Goal: Task Accomplishment & Management: Complete application form

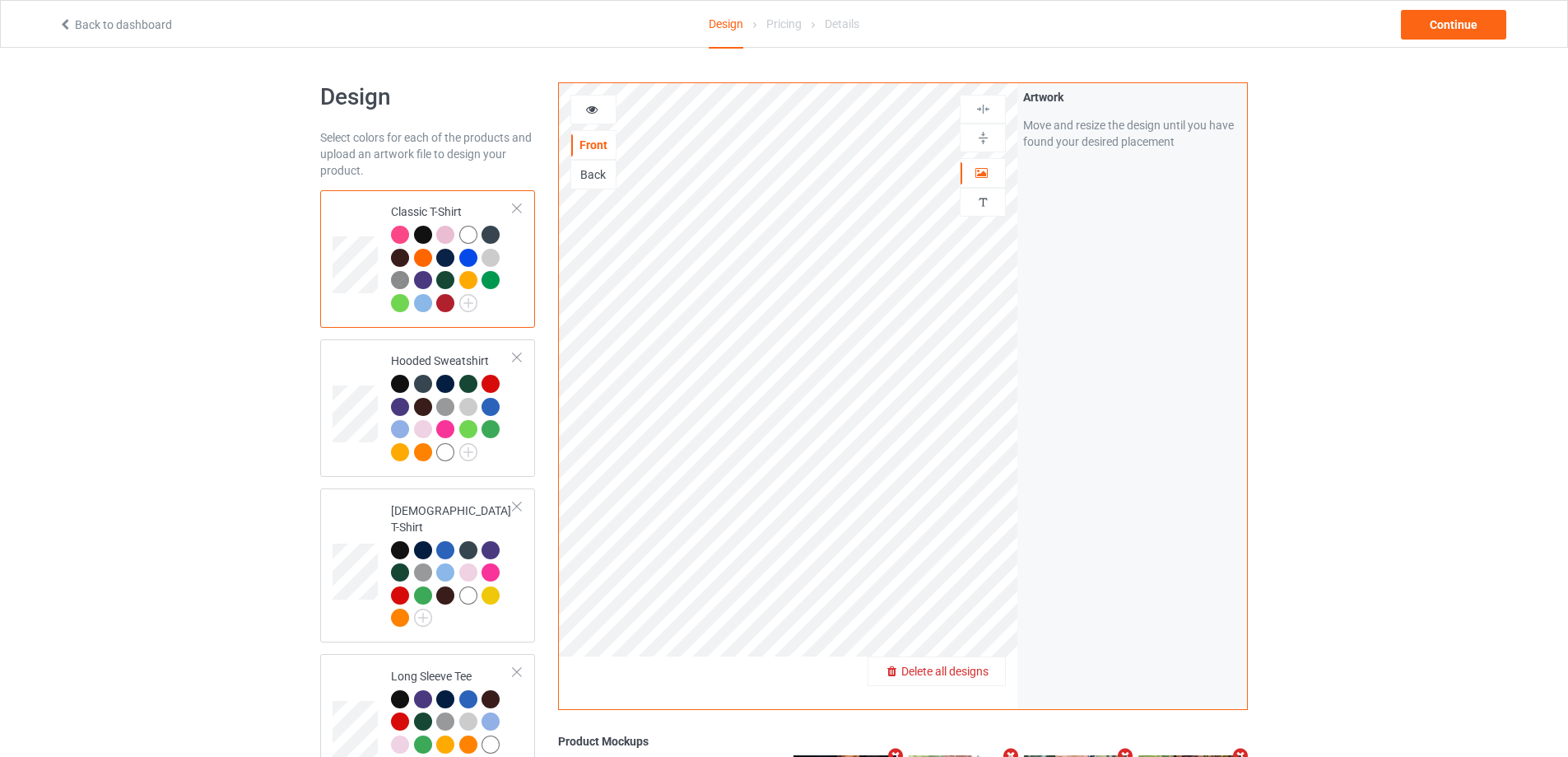
click at [972, 671] on span "Delete all designs" at bounding box center [944, 671] width 87 height 13
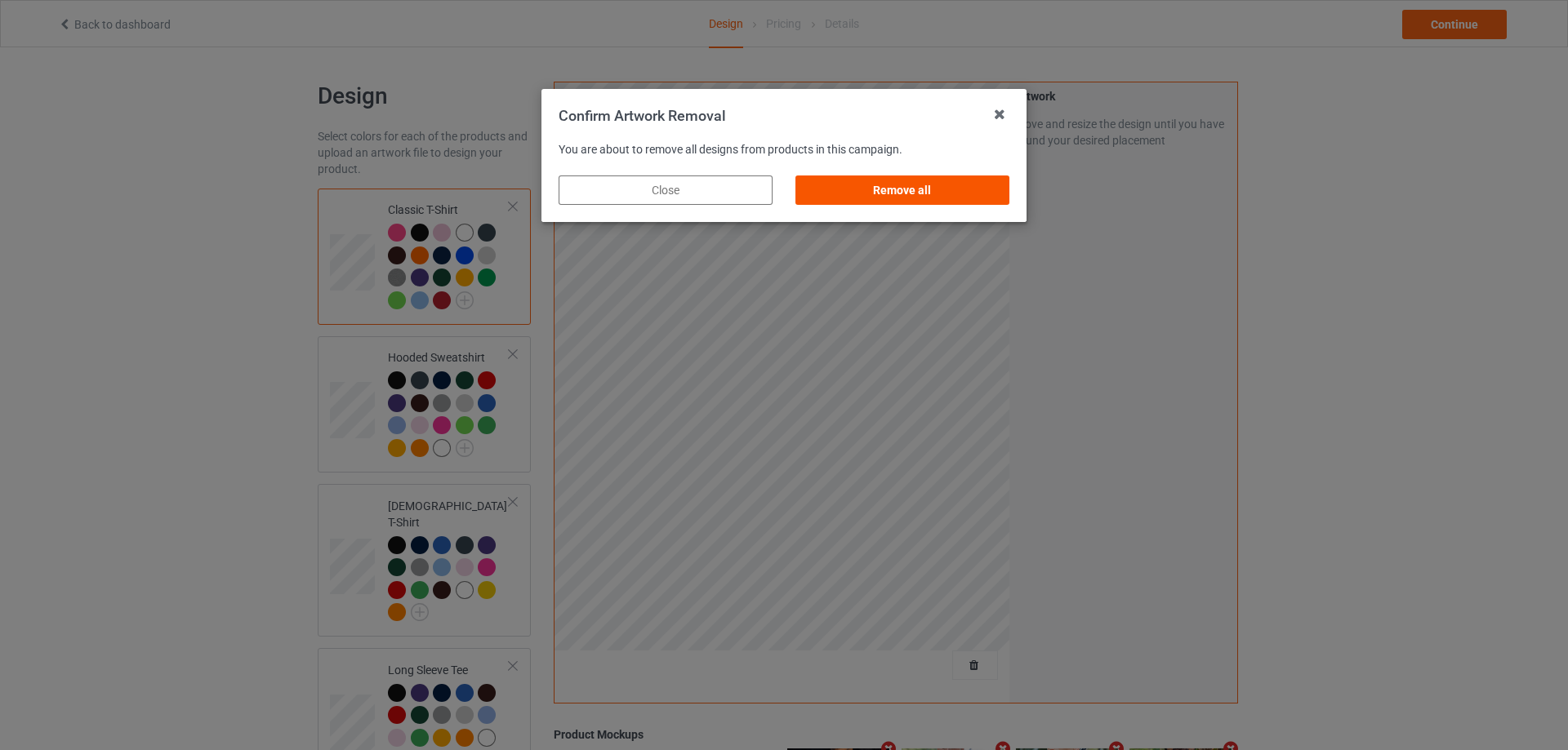
click at [938, 192] on div "Remove all" at bounding box center [901, 190] width 213 height 29
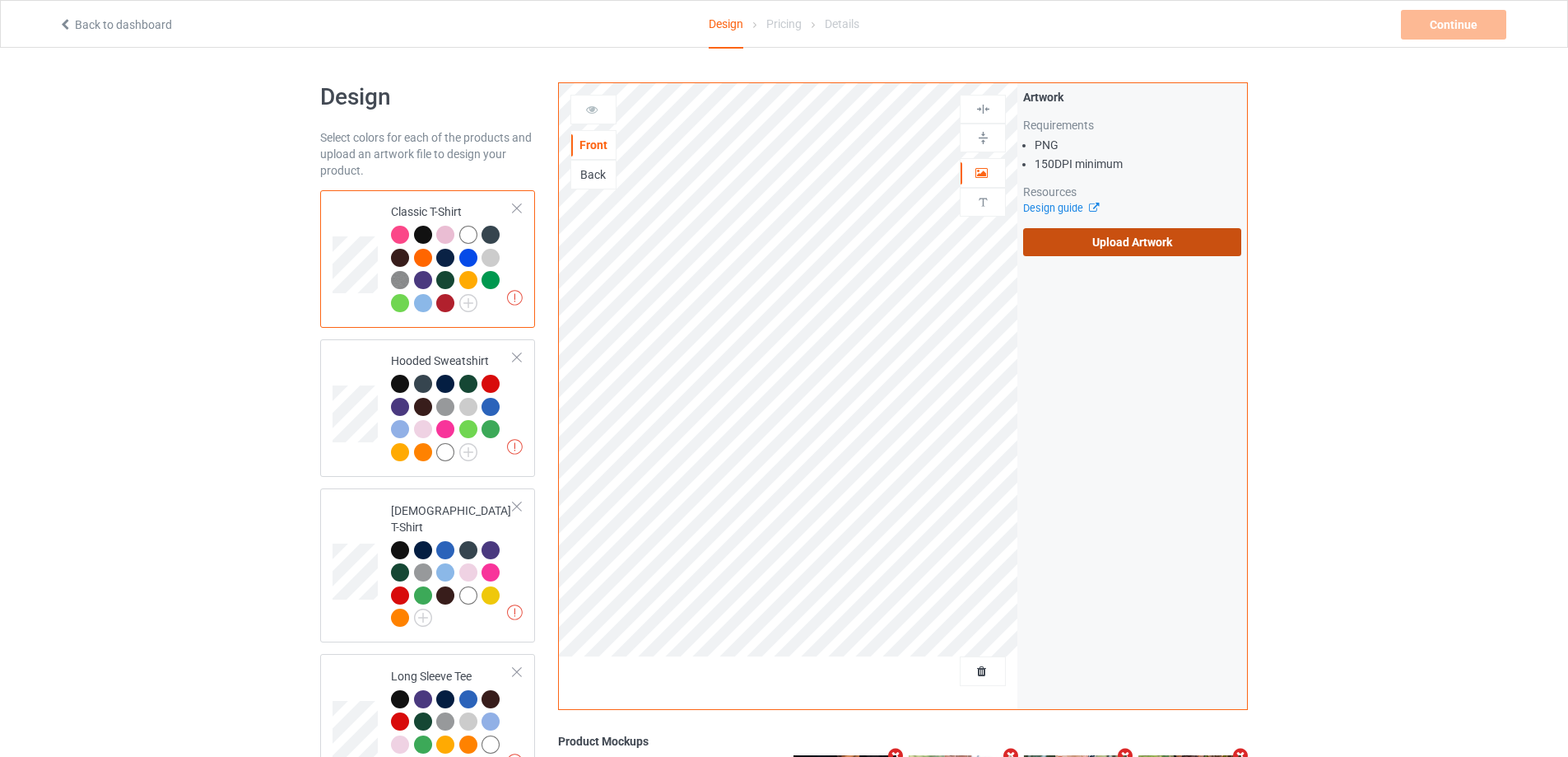
click at [1070, 242] on label "Upload Artwork" at bounding box center [1132, 242] width 218 height 28
click at [0, 0] on input "Upload Artwork" at bounding box center [0, 0] width 0 height 0
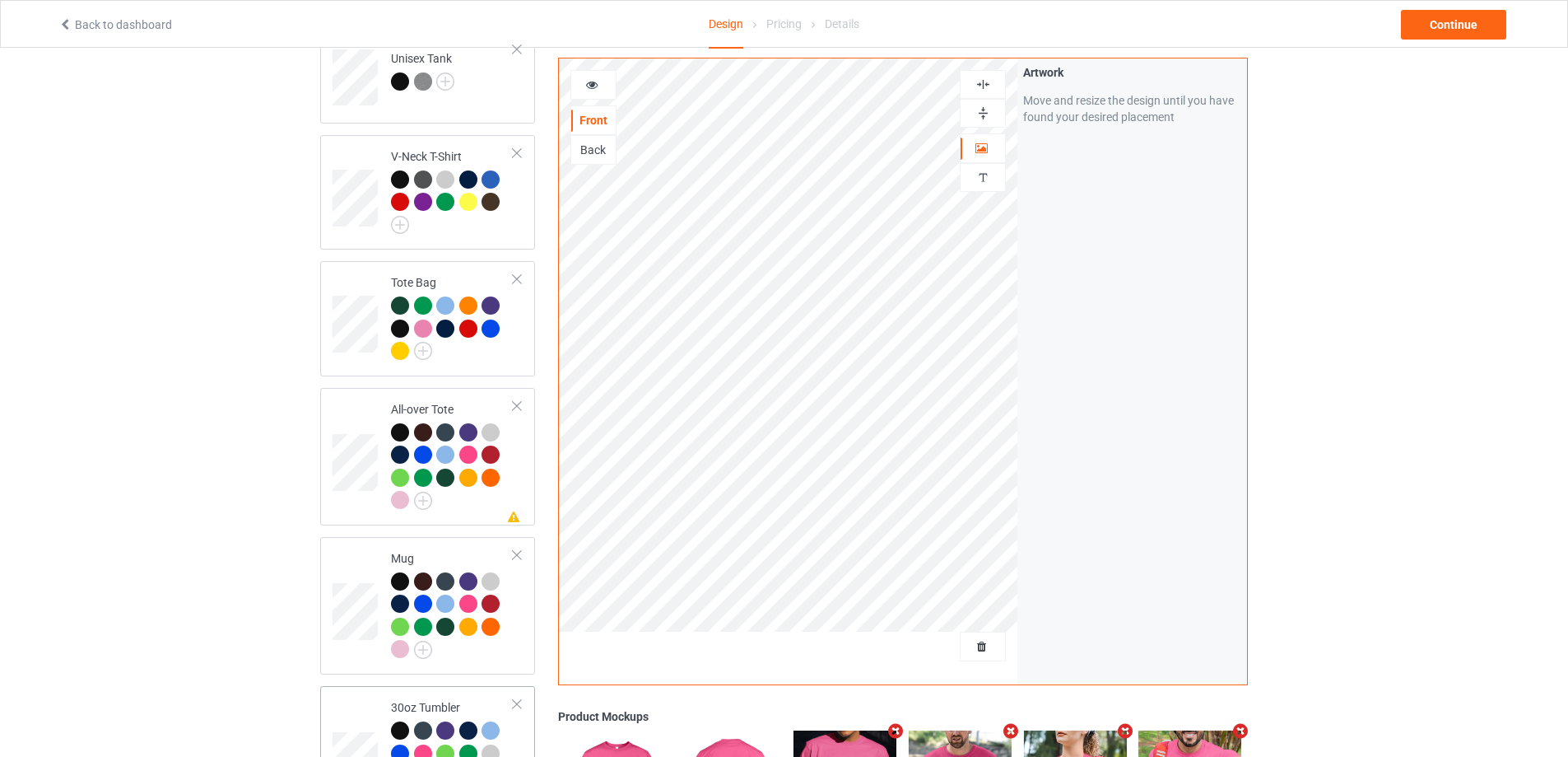
scroll to position [1392, 0]
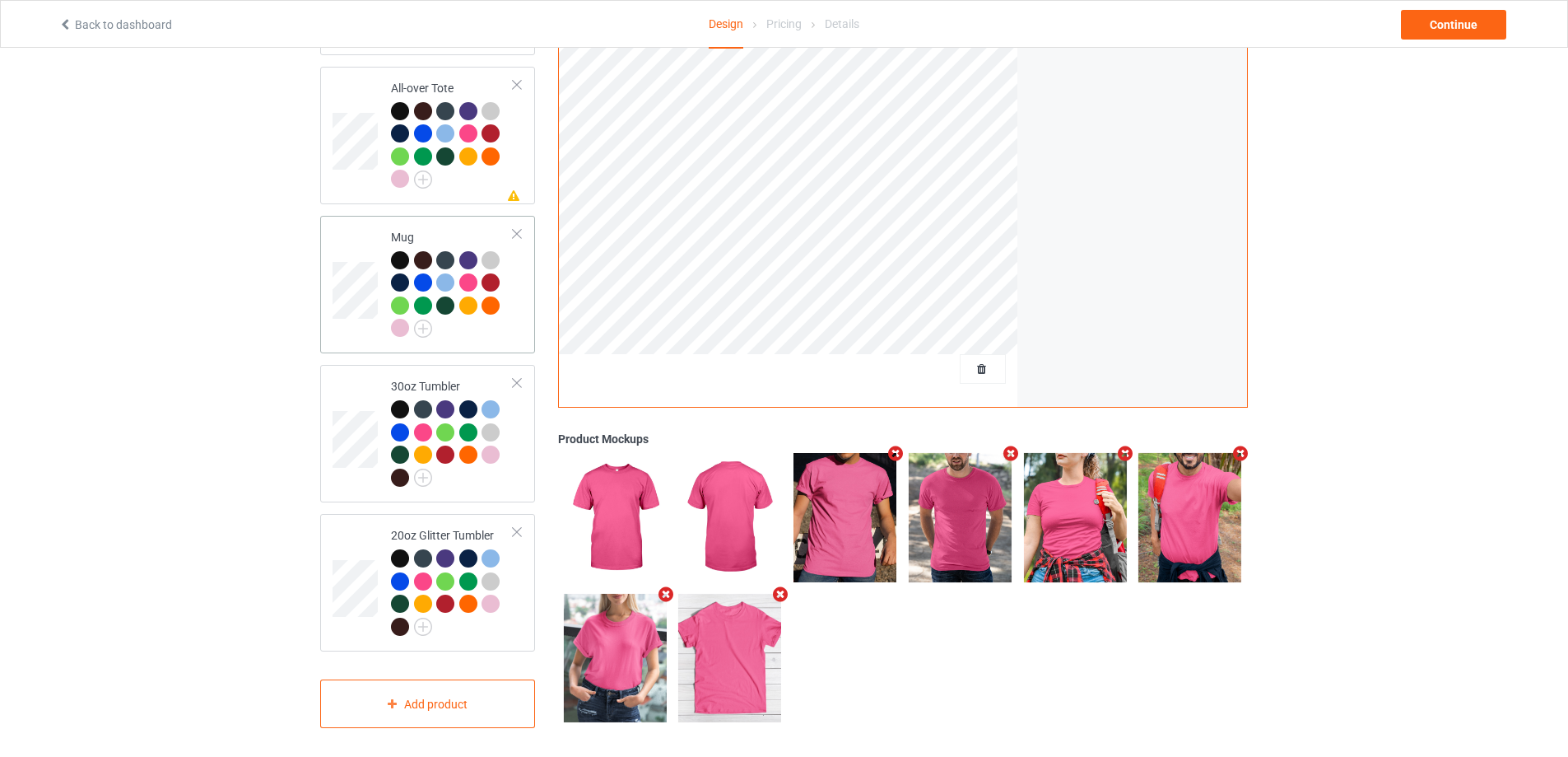
click at [491, 316] on div at bounding box center [452, 296] width 123 height 91
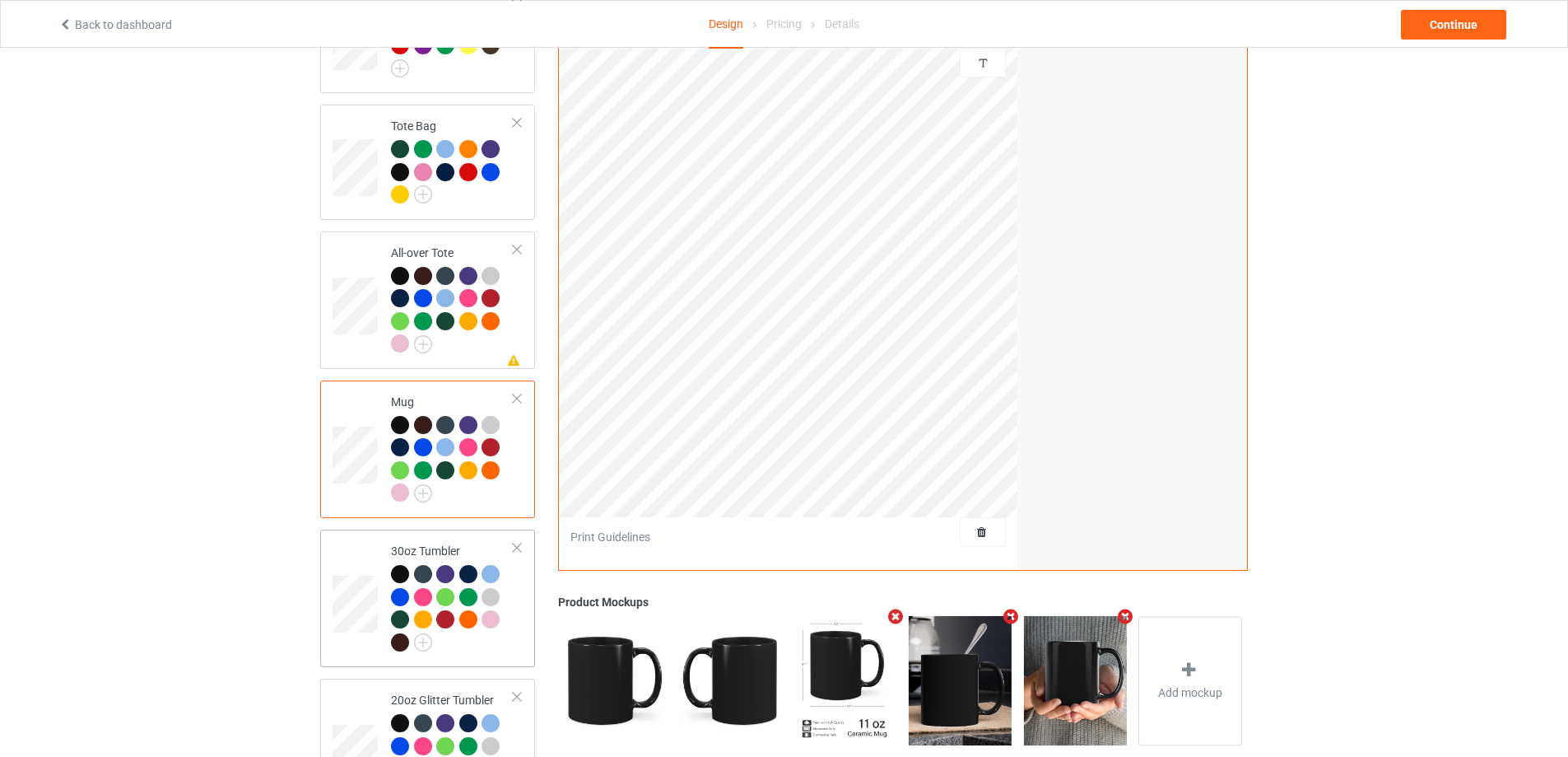
scroll to position [1392, 0]
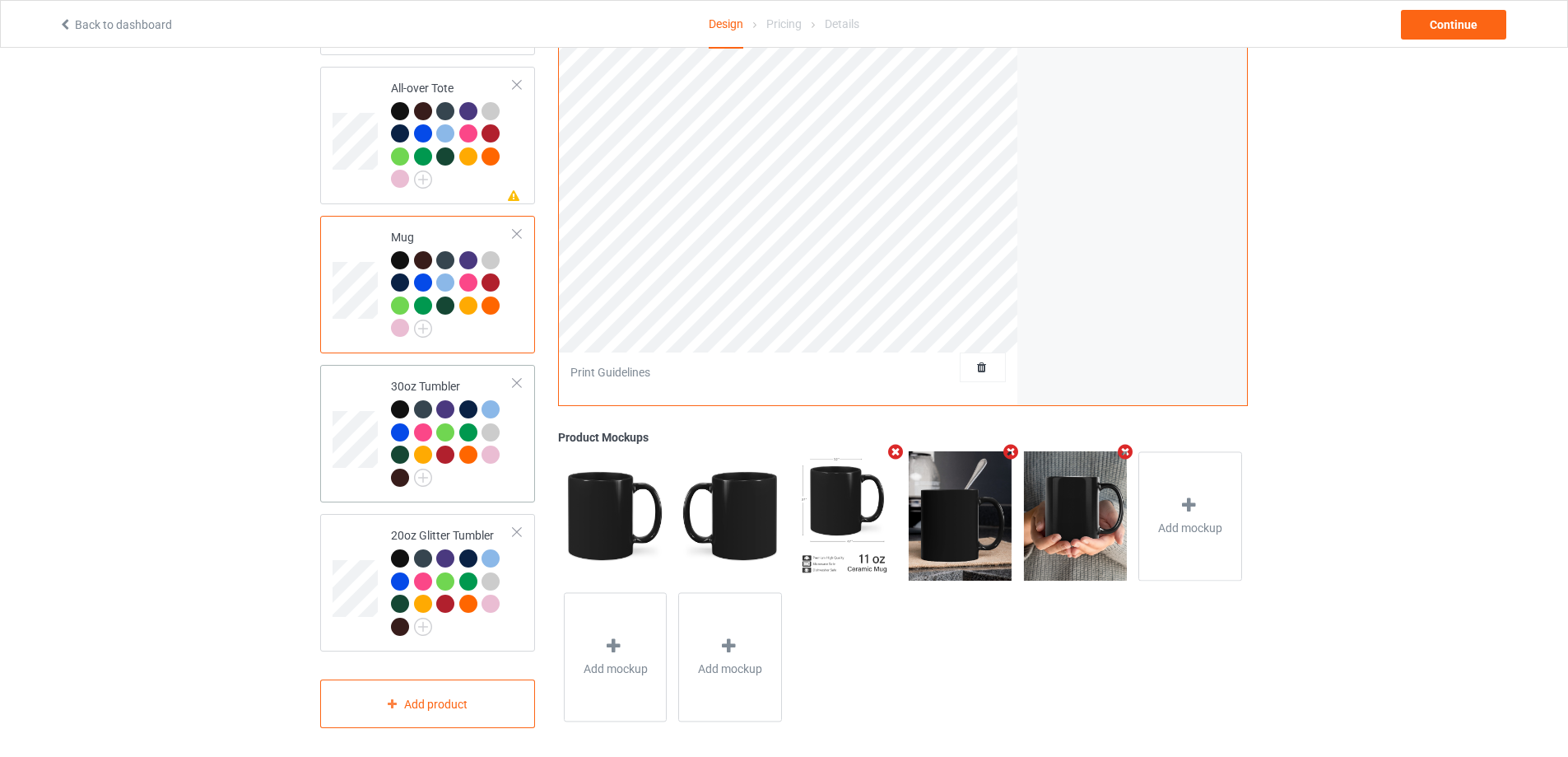
click at [488, 482] on div at bounding box center [452, 445] width 123 height 91
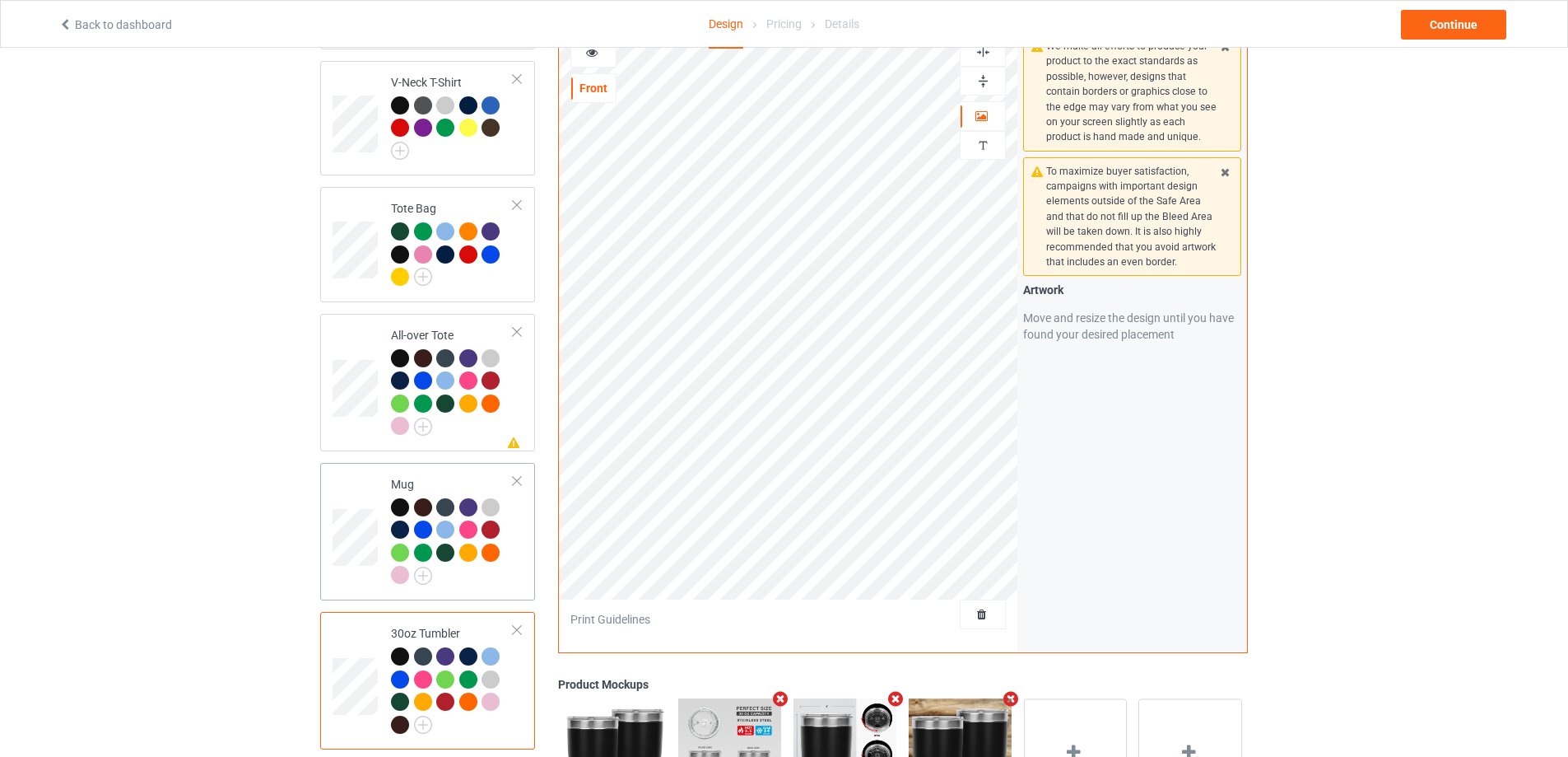
scroll to position [1310, 0]
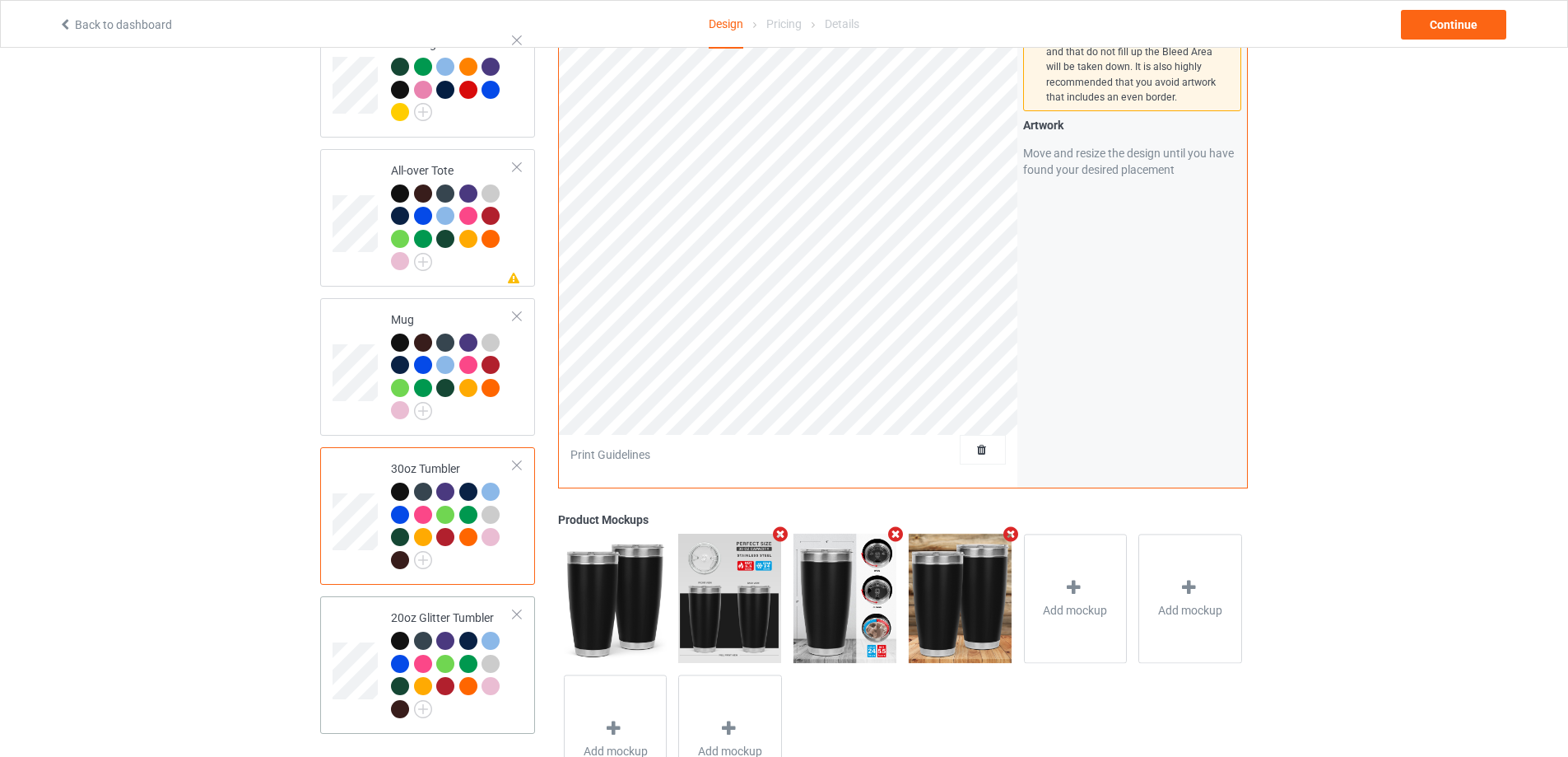
click at [491, 710] on div at bounding box center [452, 676] width 123 height 91
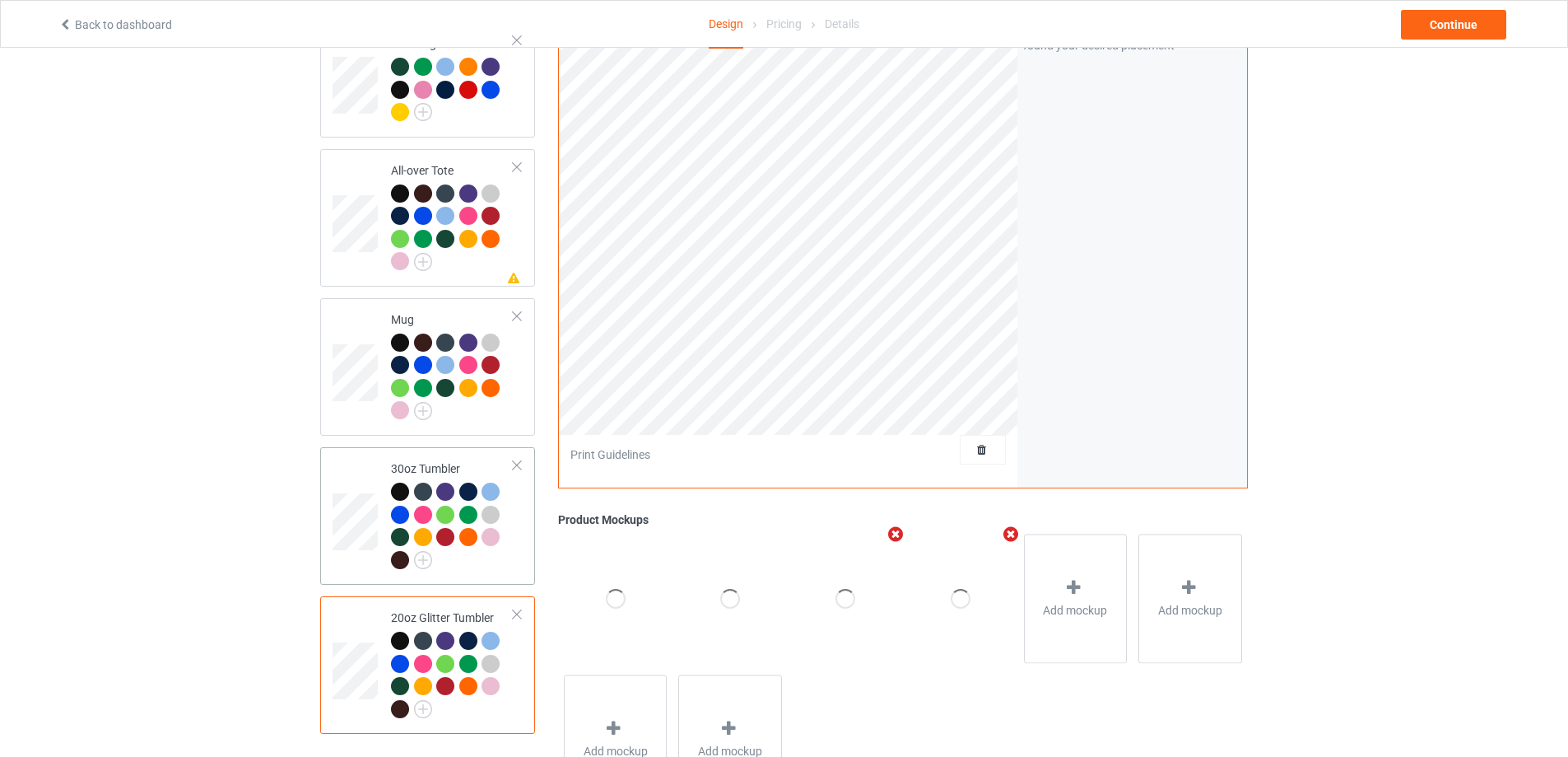
scroll to position [1062, 0]
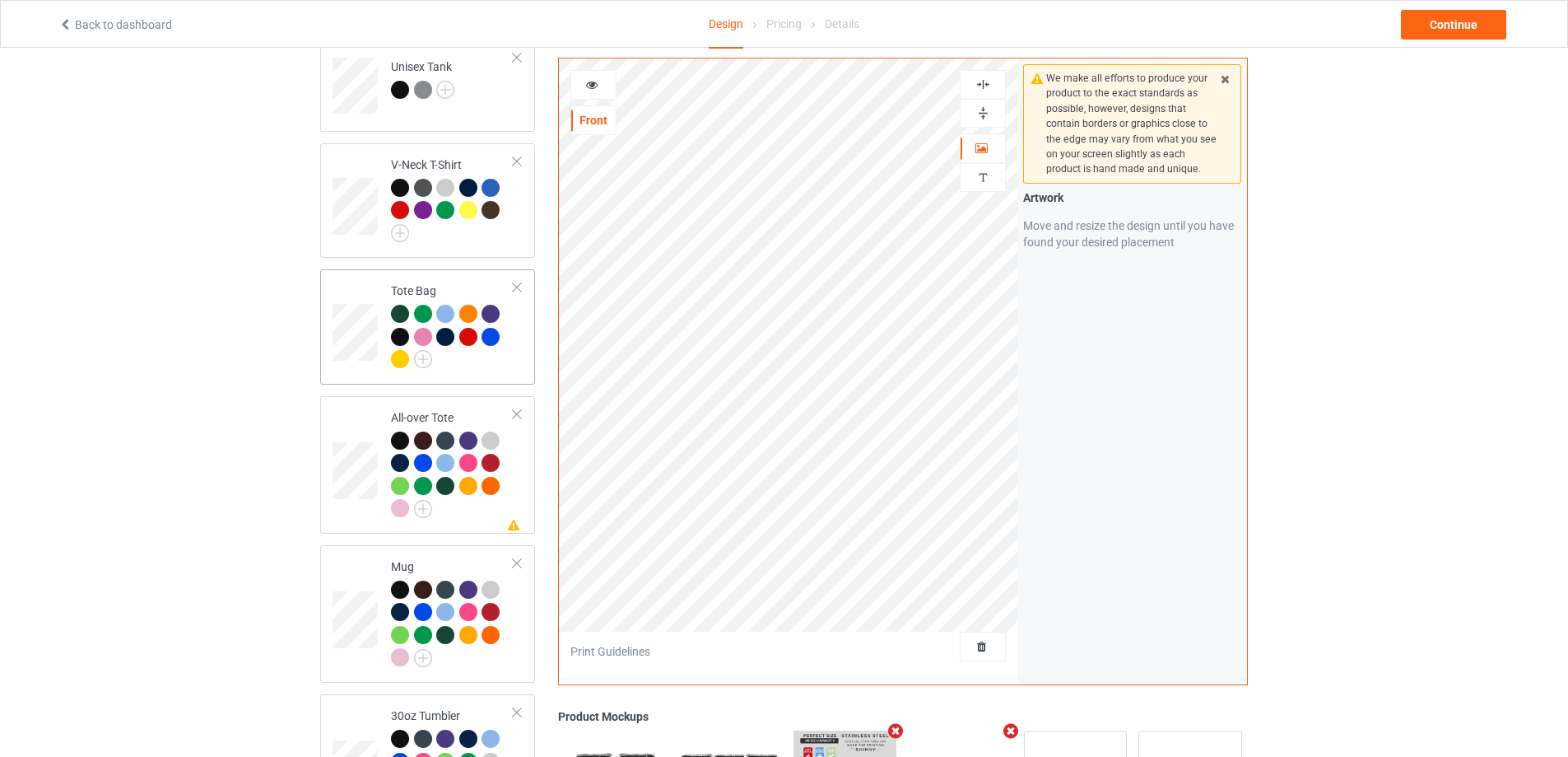
click at [470, 357] on div at bounding box center [452, 339] width 123 height 69
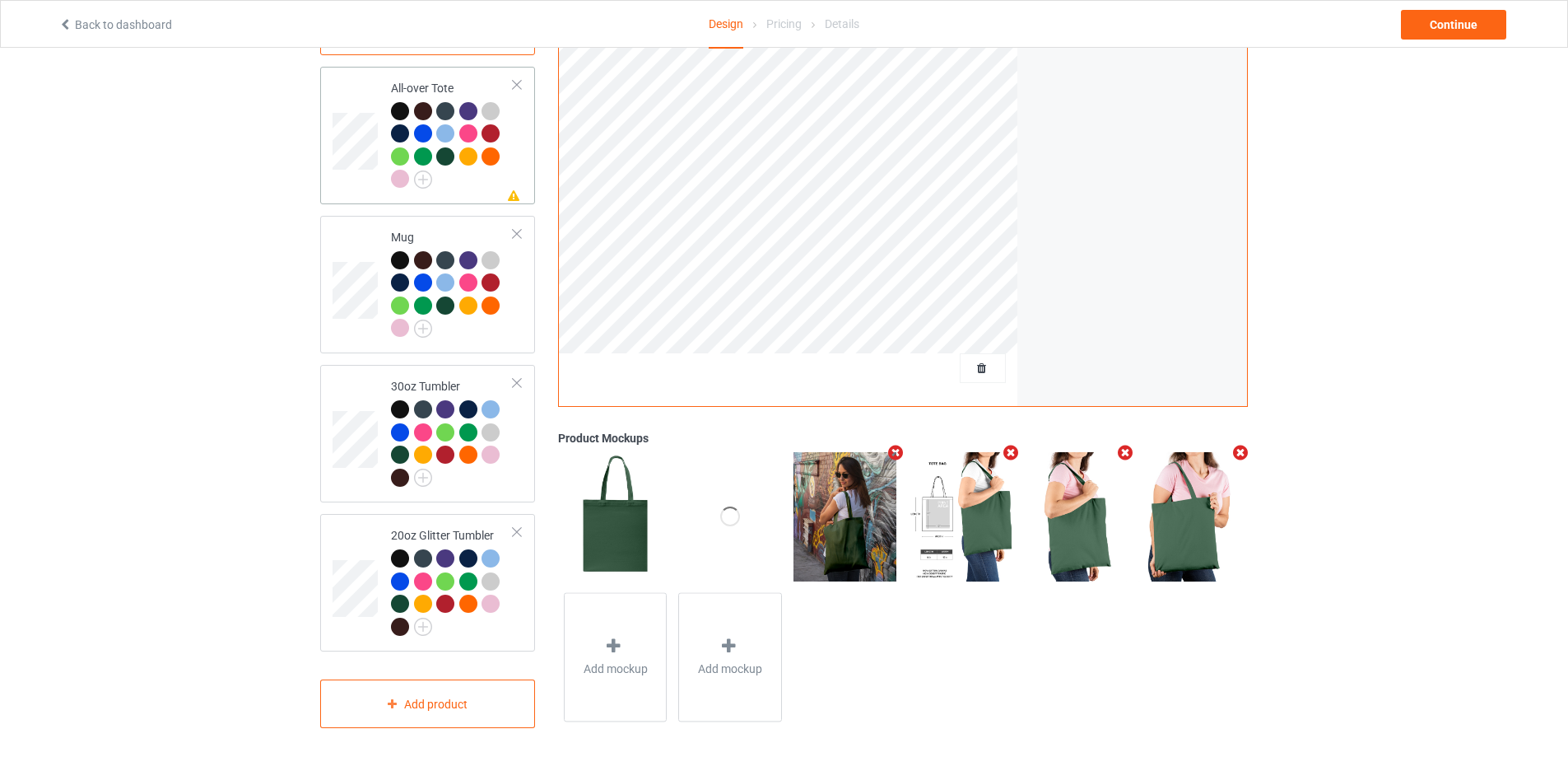
scroll to position [1310, 0]
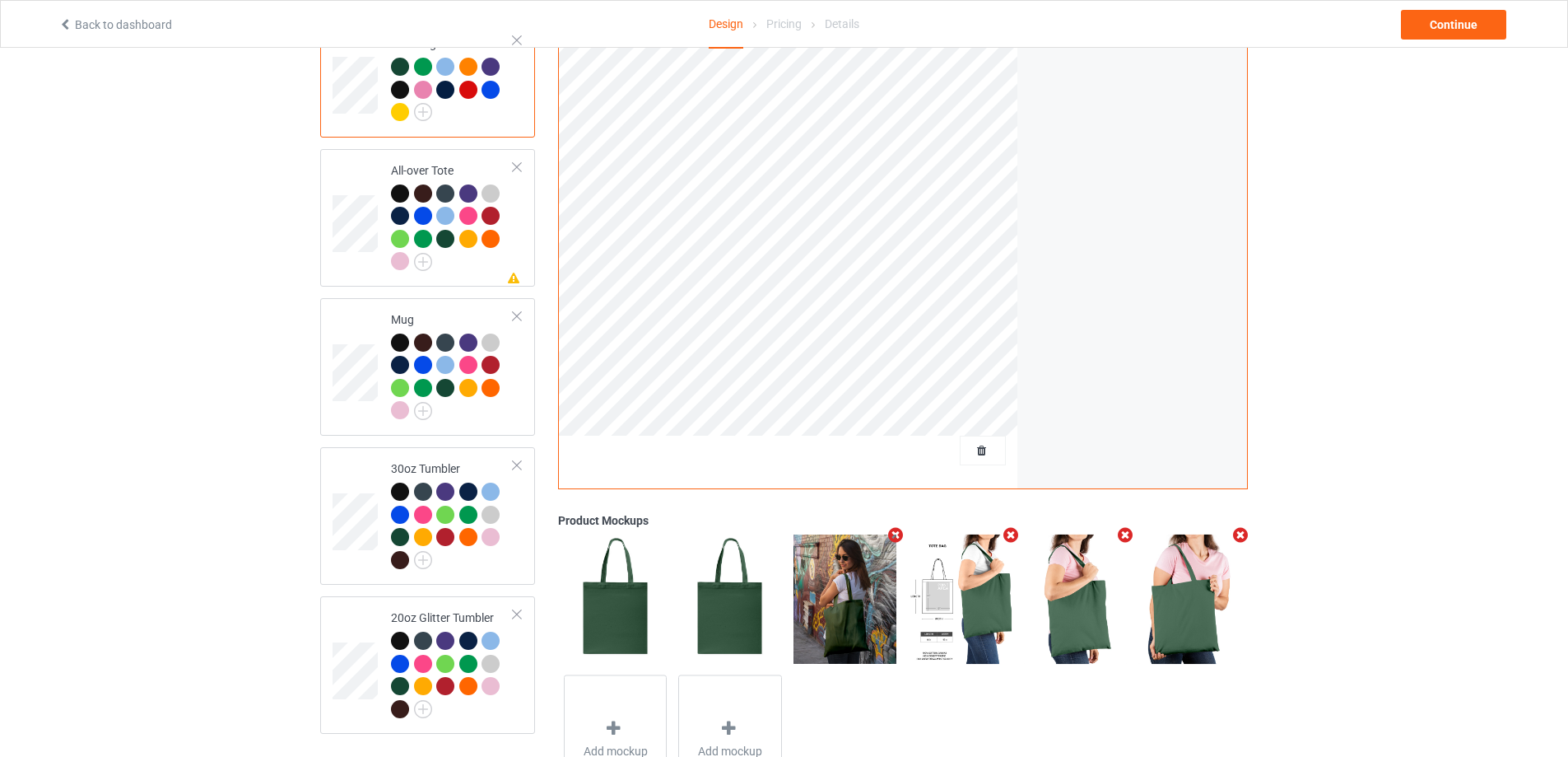
click at [423, 103] on img at bounding box center [423, 112] width 18 height 18
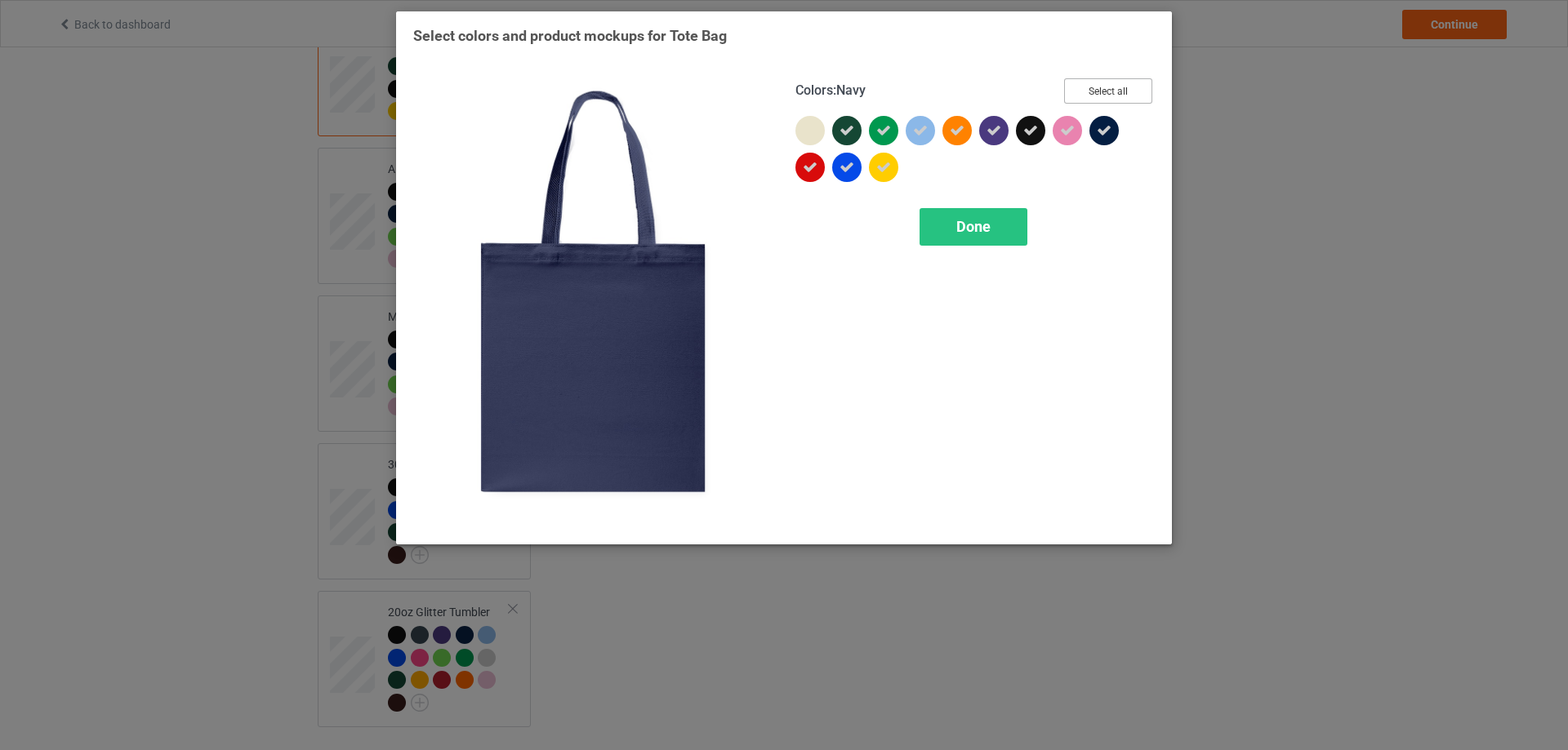
click at [1103, 99] on button "Select all" at bounding box center [1107, 91] width 88 height 25
click at [1103, 98] on button "Reset to Default" at bounding box center [1093, 91] width 118 height 25
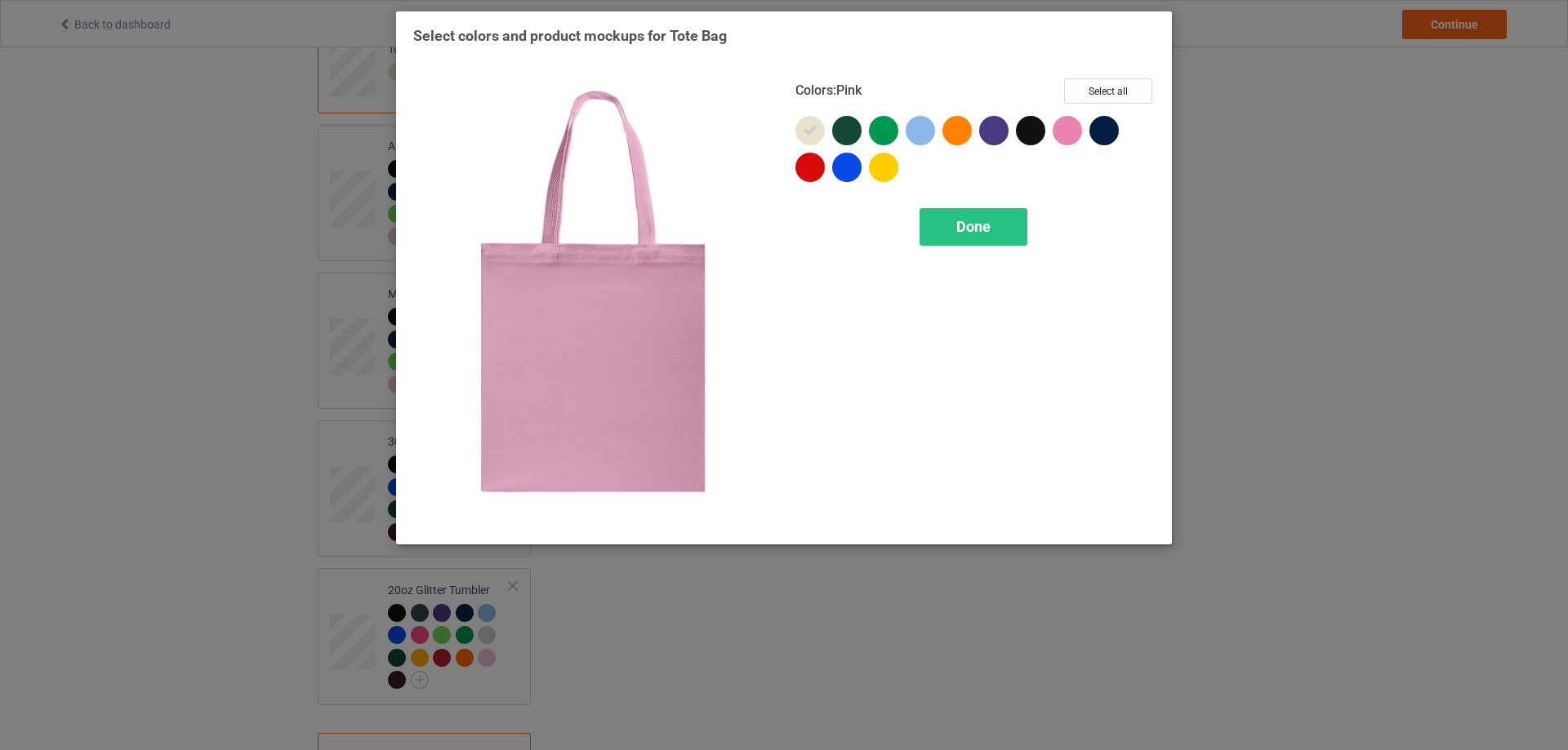
click at [1063, 127] on div at bounding box center [1067, 131] width 29 height 29
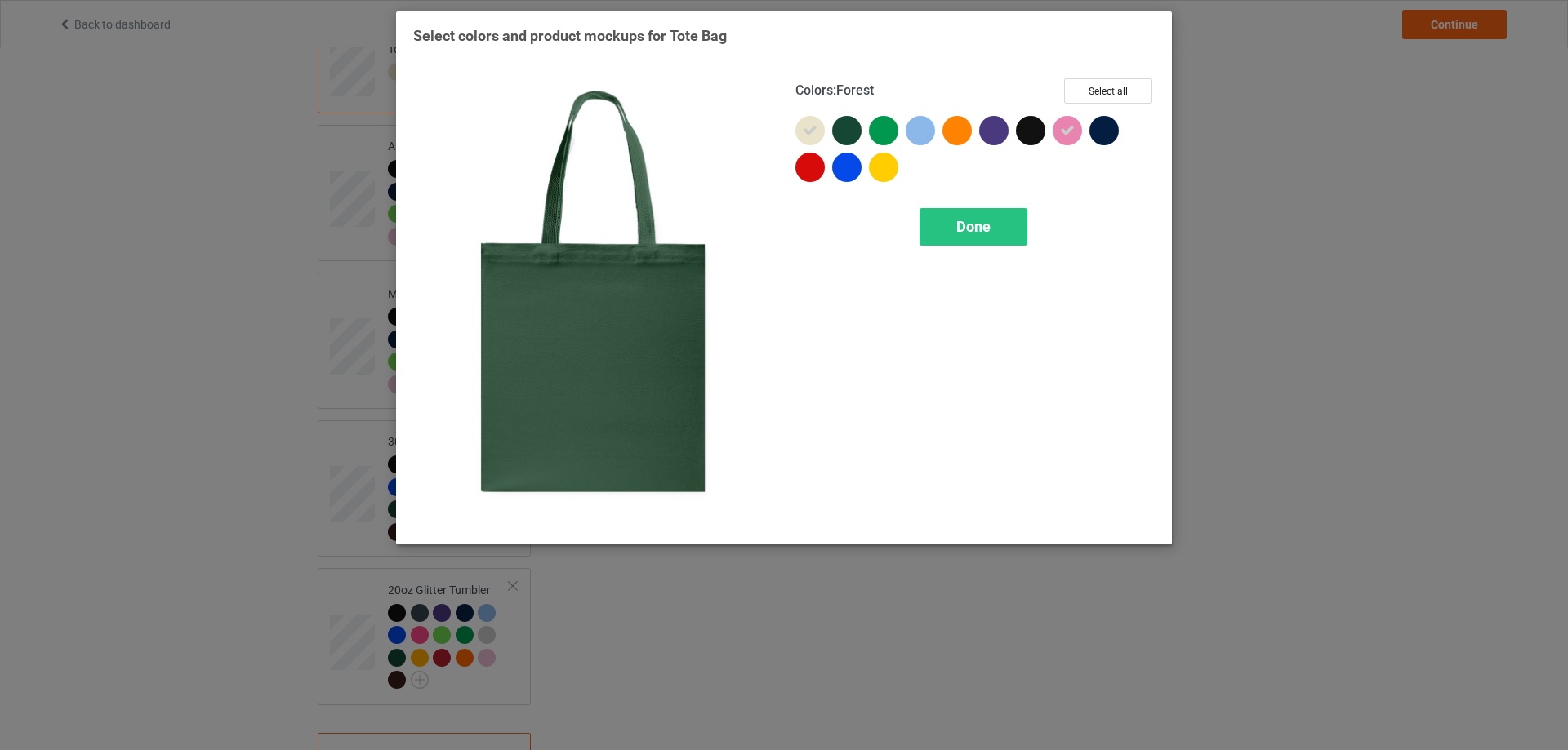
click at [851, 129] on div at bounding box center [847, 131] width 29 height 29
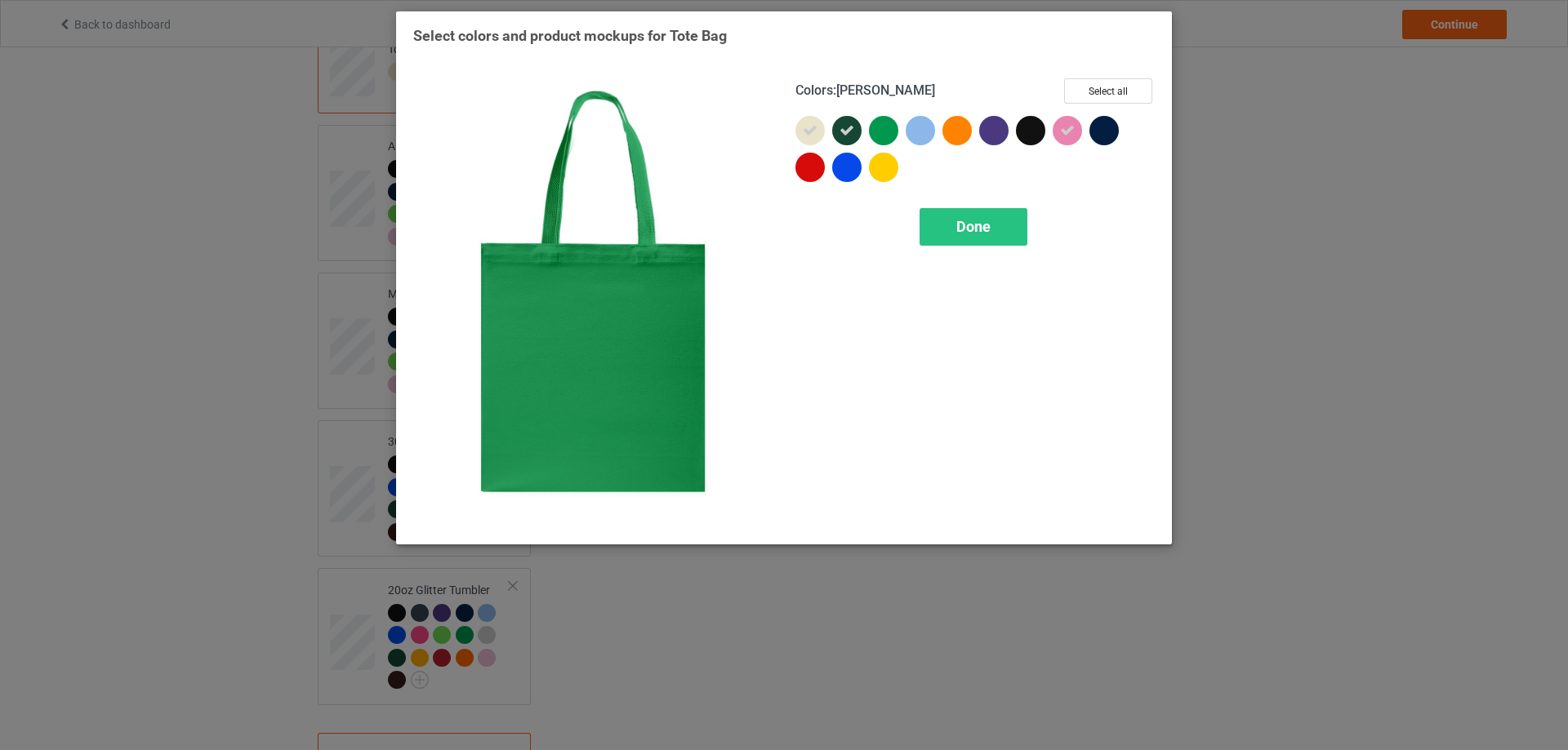
click at [886, 132] on div at bounding box center [883, 131] width 29 height 29
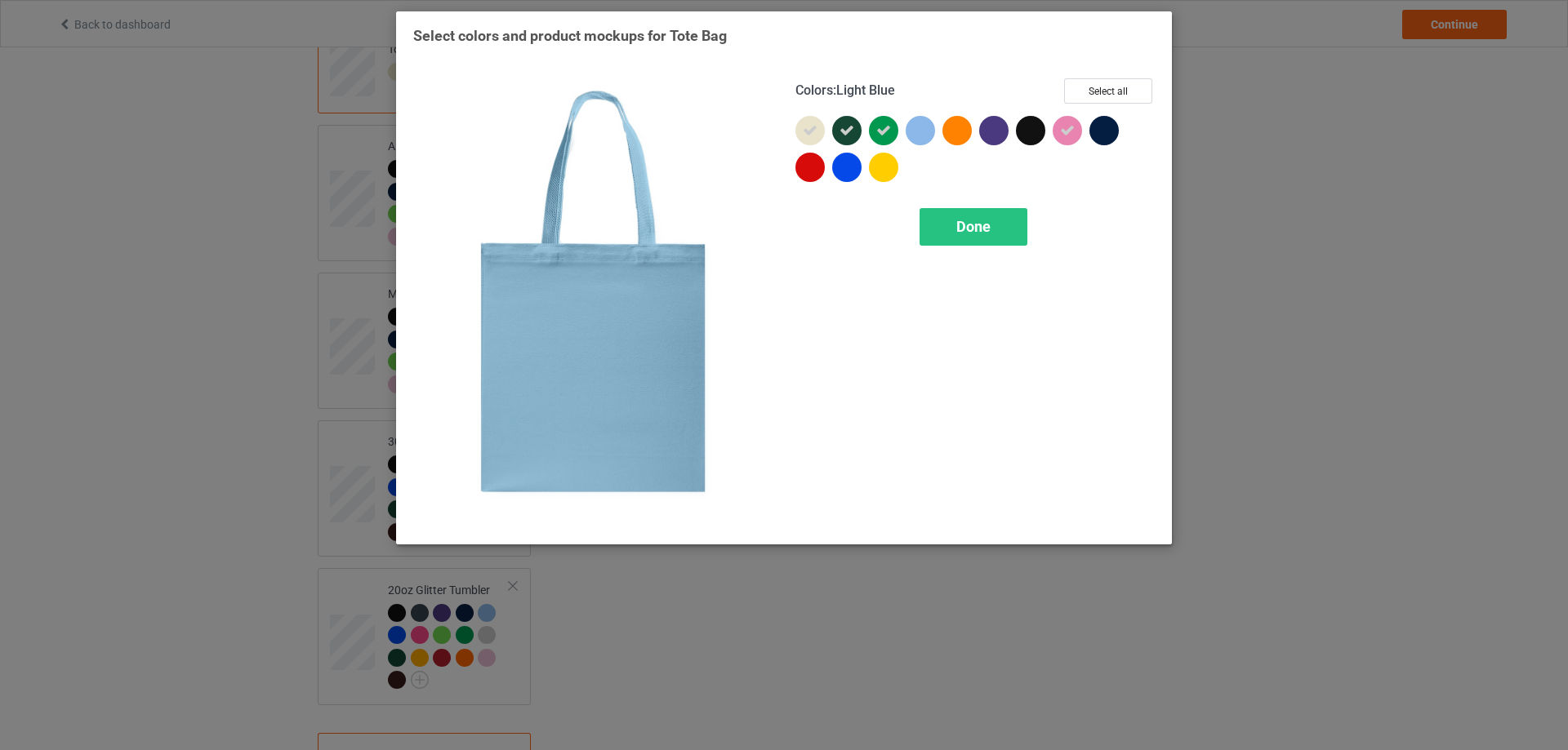
drag, startPoint x: 915, startPoint y: 132, endPoint x: 947, endPoint y: 132, distance: 32.0
click at [914, 132] on div at bounding box center [920, 131] width 29 height 29
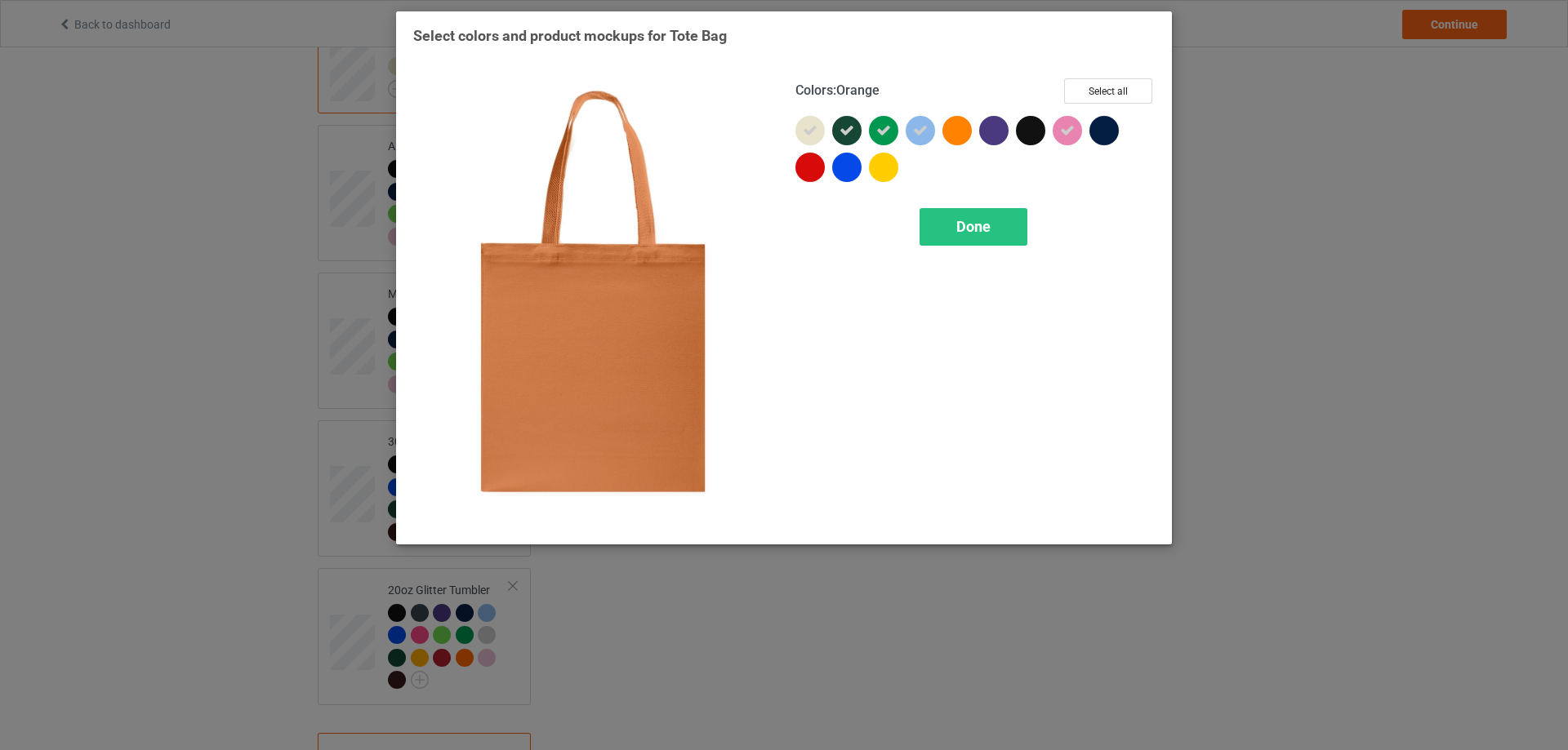
click at [964, 132] on div at bounding box center [957, 131] width 29 height 29
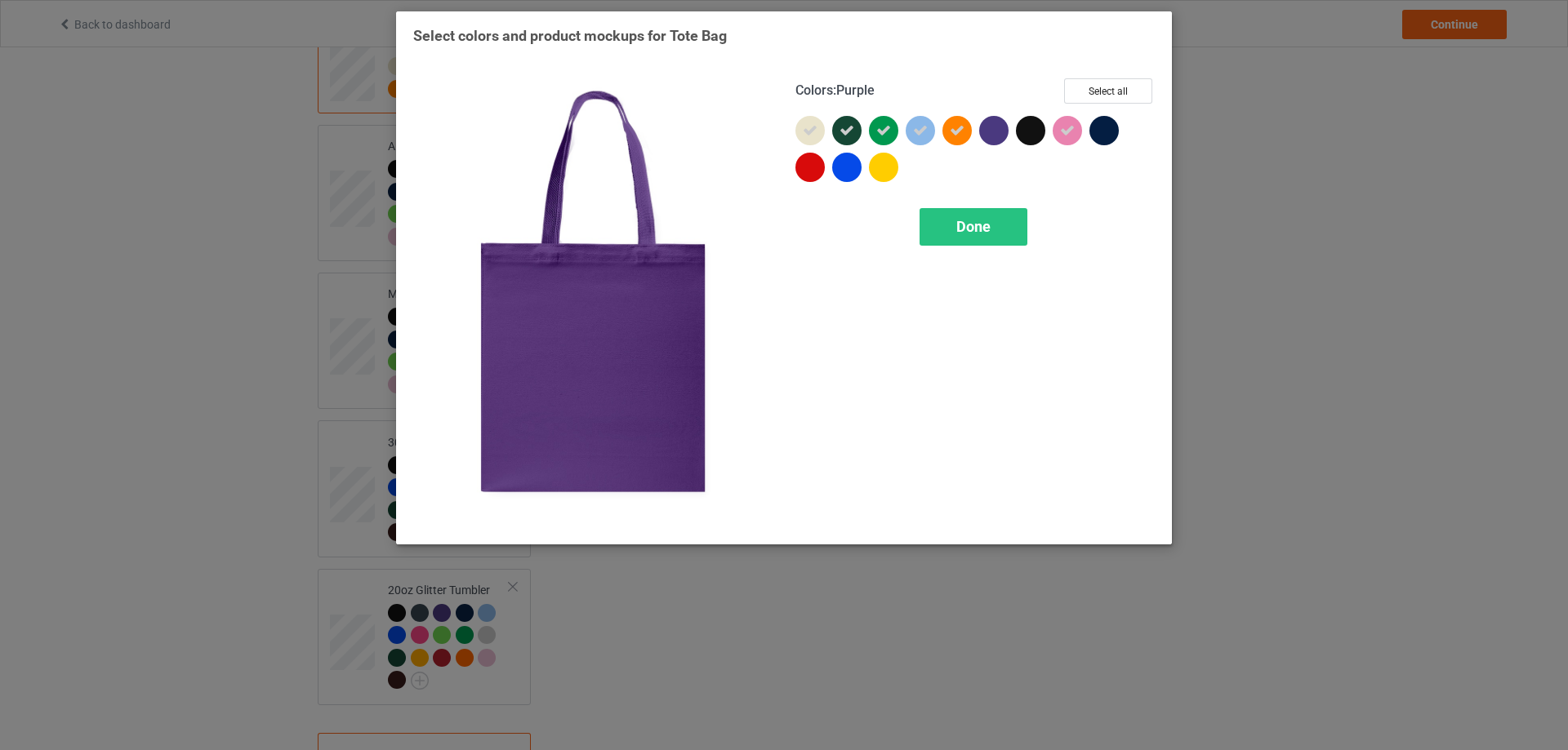
click at [987, 127] on div at bounding box center [994, 131] width 29 height 29
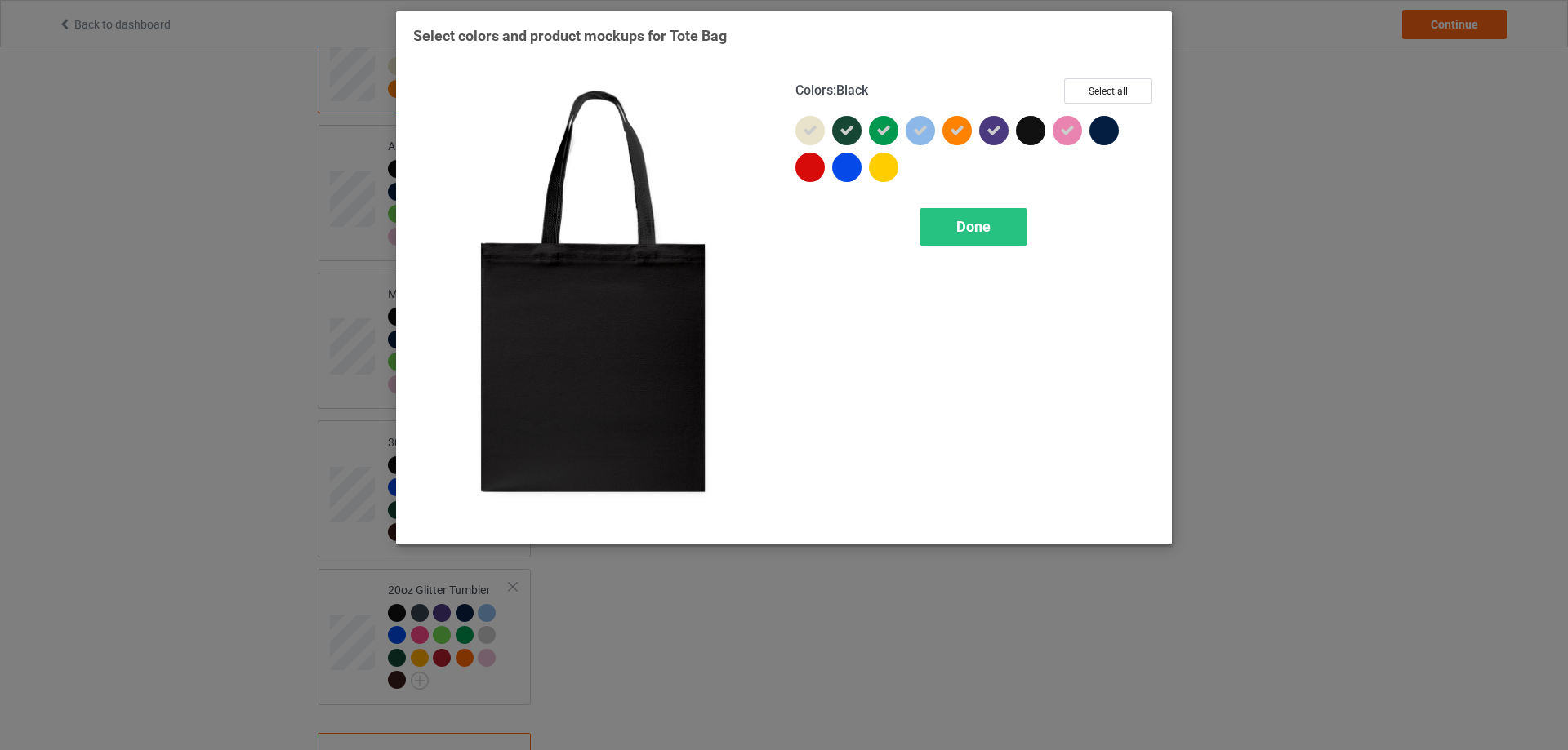
click at [1027, 135] on div at bounding box center [1030, 131] width 29 height 29
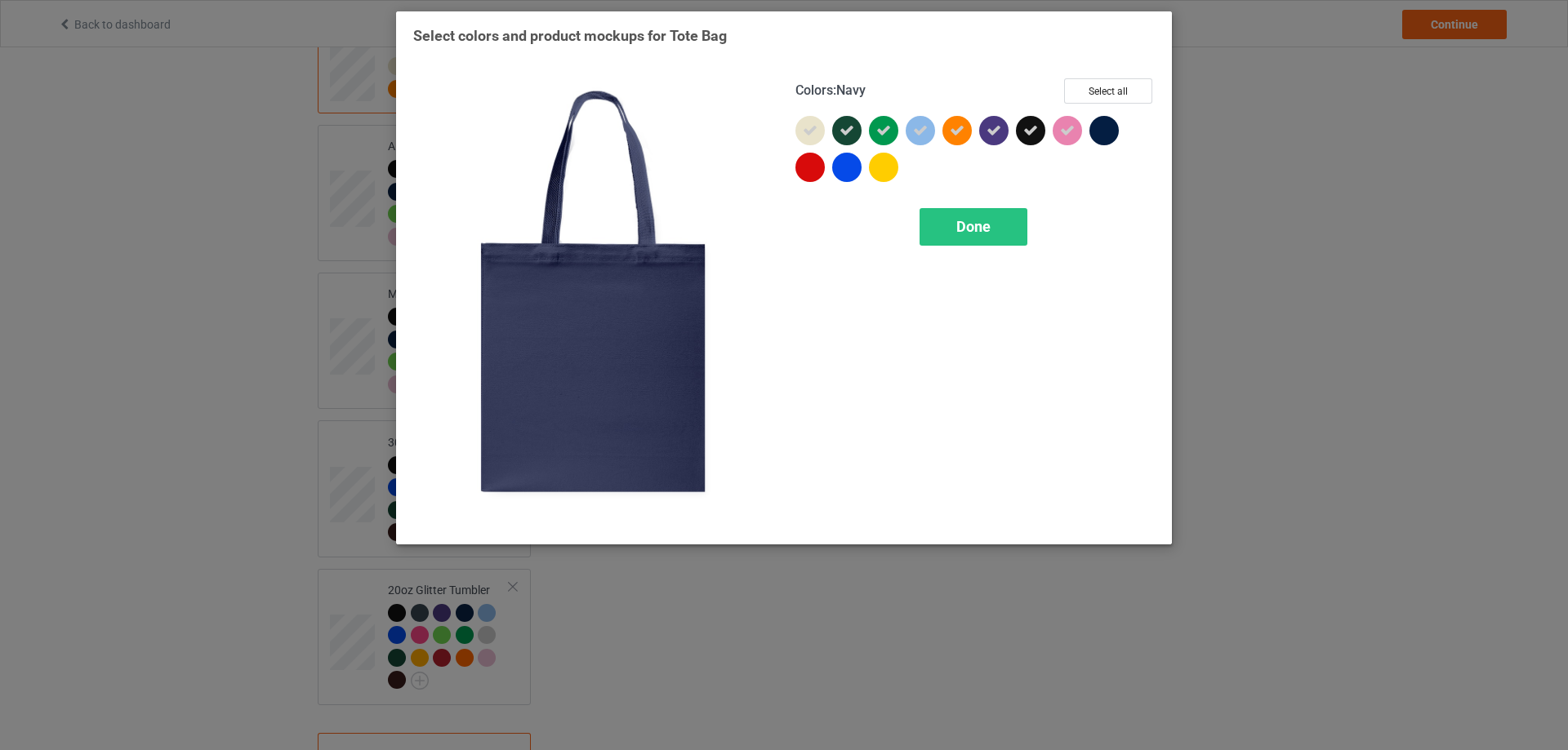
click at [1106, 129] on div at bounding box center [1104, 131] width 29 height 29
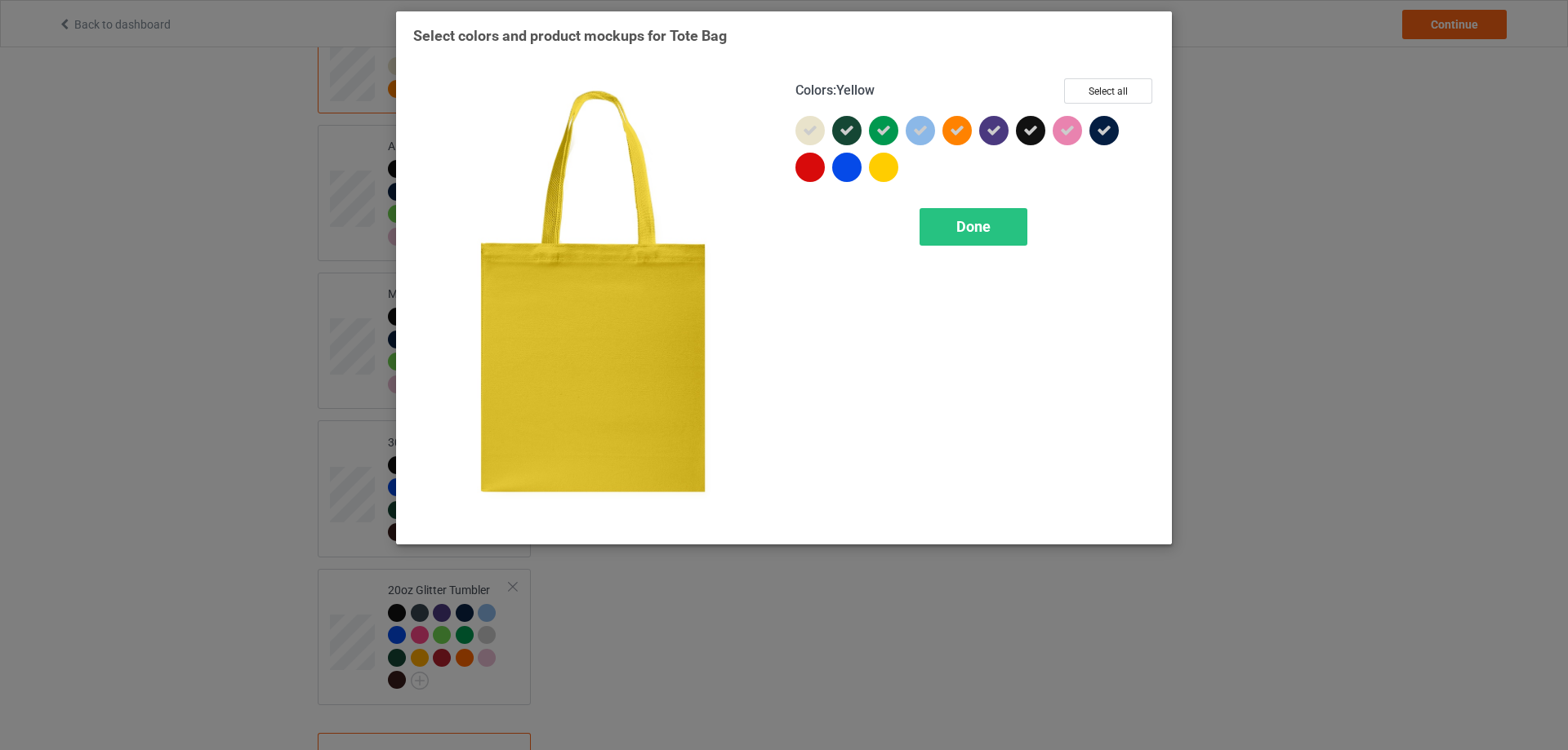
click at [869, 163] on div at bounding box center [883, 167] width 29 height 29
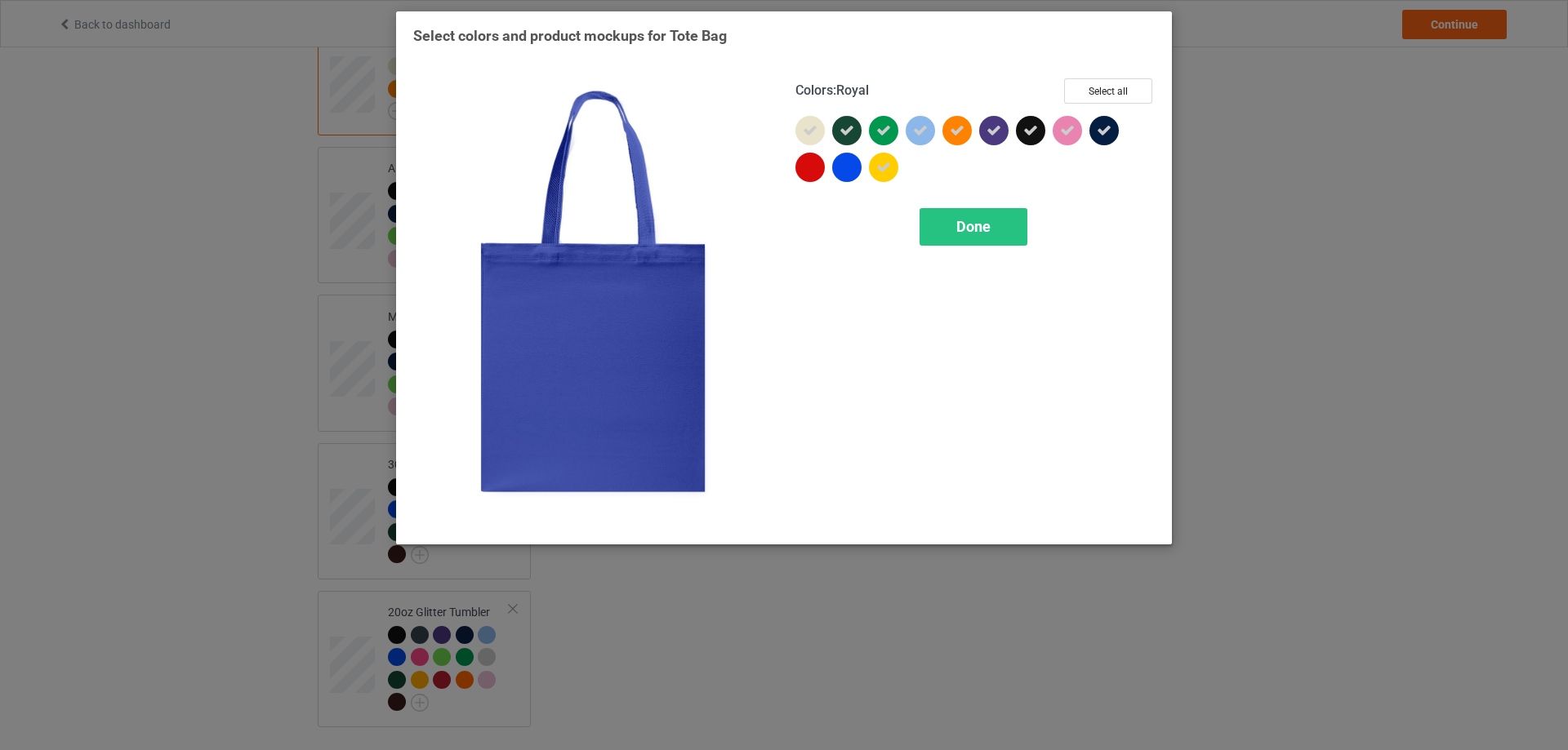
click at [837, 165] on div at bounding box center [847, 167] width 29 height 29
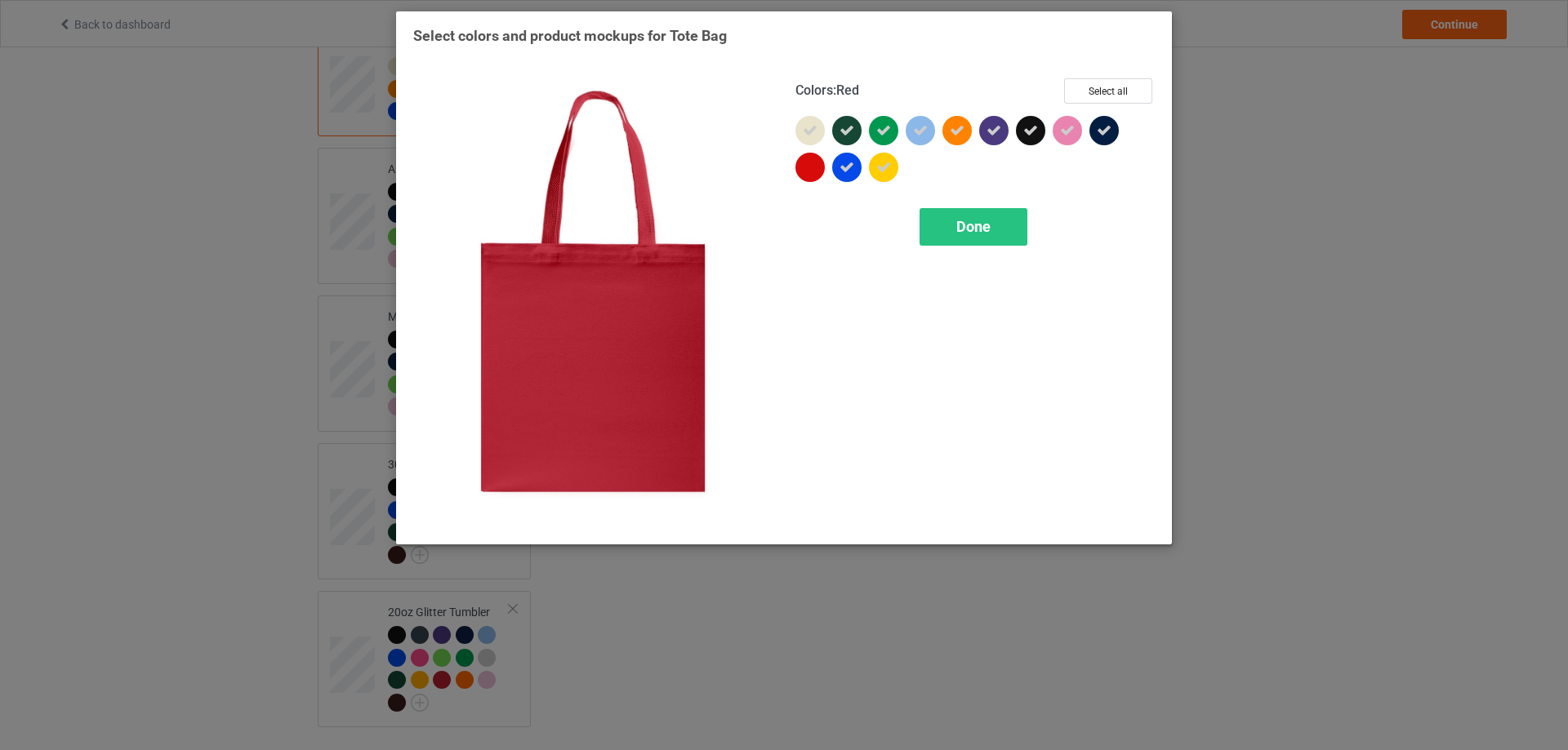
click at [806, 171] on div at bounding box center [809, 167] width 29 height 29
click at [967, 221] on span "Done" at bounding box center [974, 226] width 35 height 17
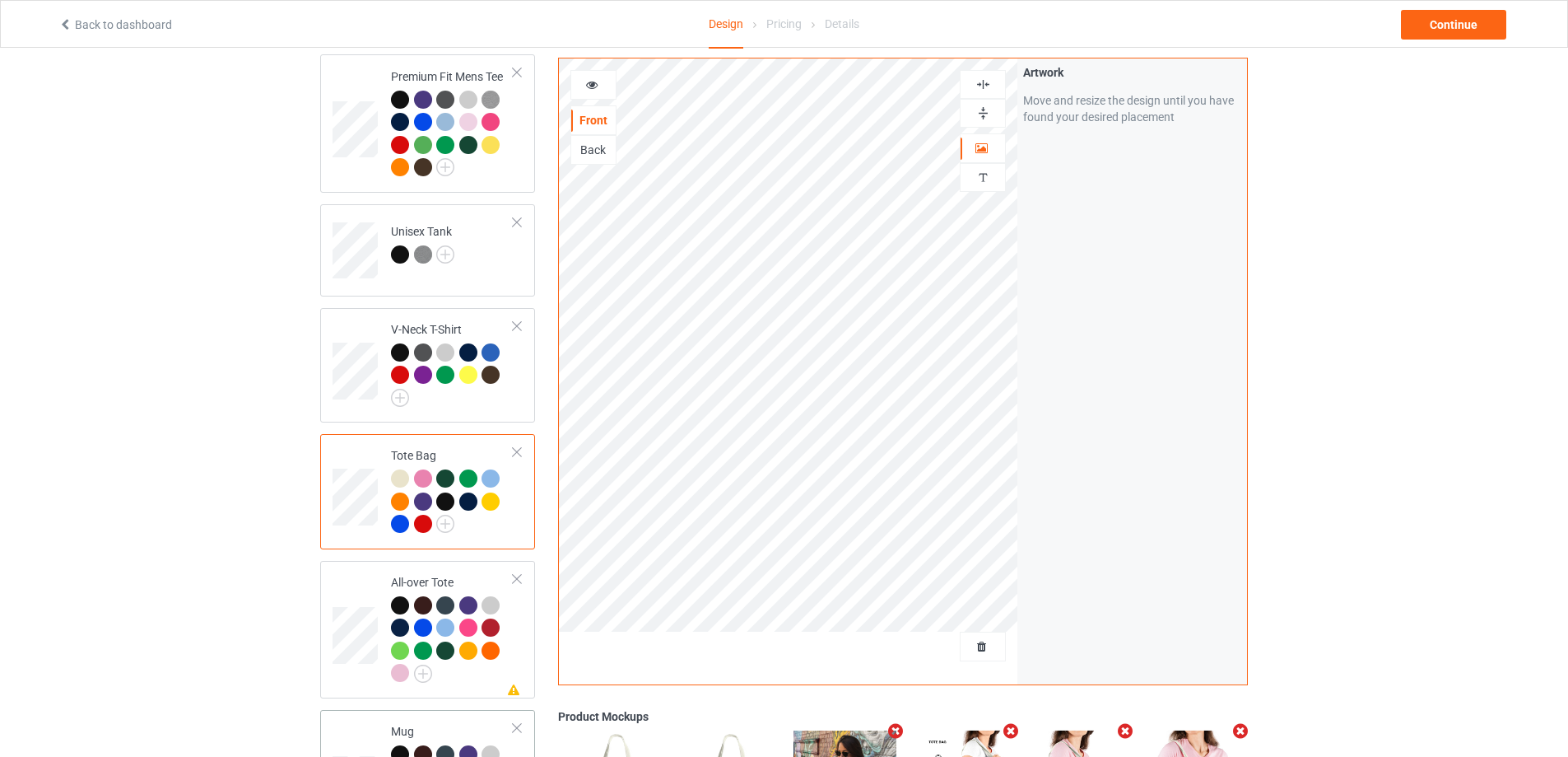
scroll to position [568, 0]
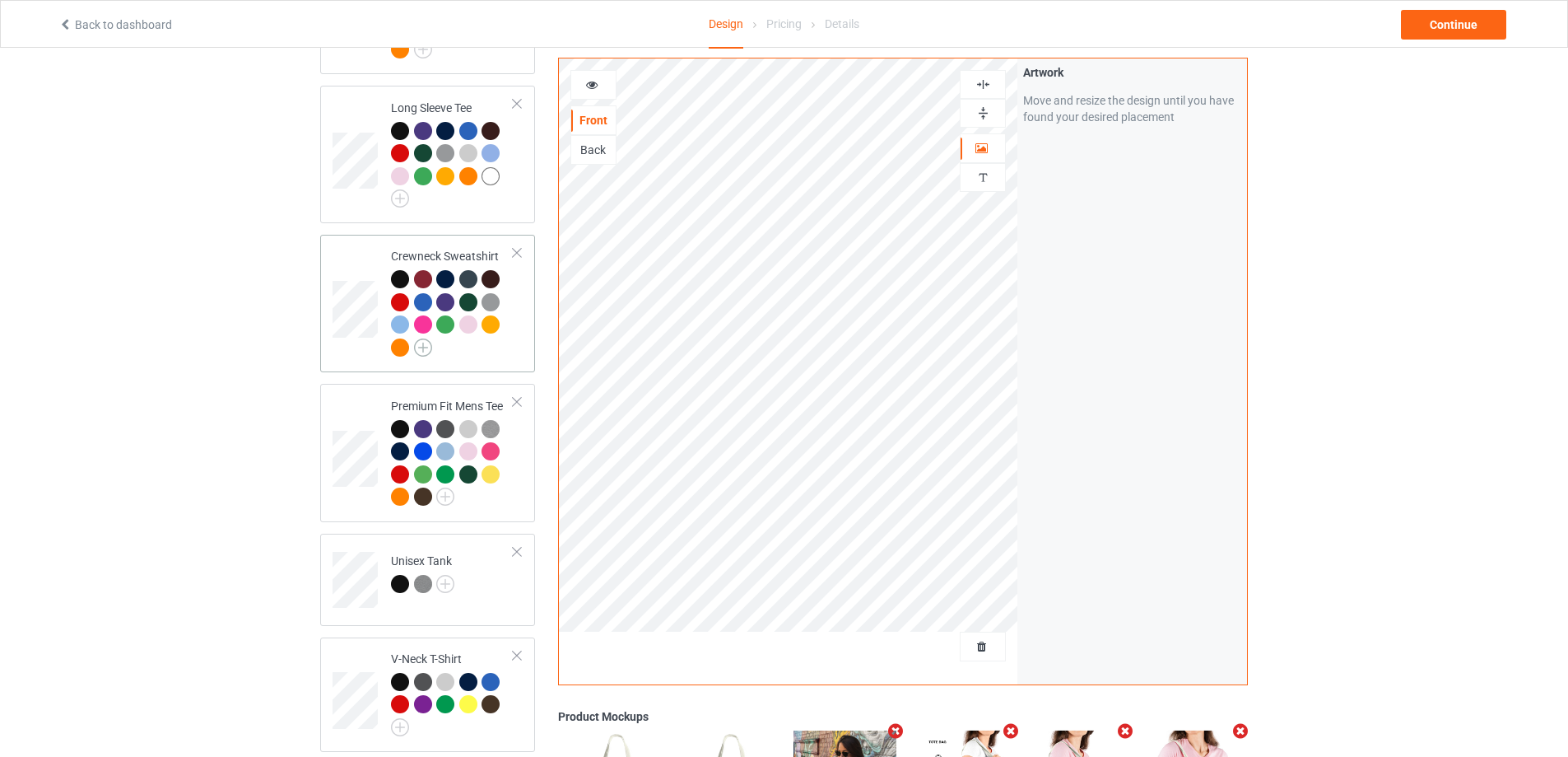
click at [426, 338] on img at bounding box center [423, 347] width 18 height 18
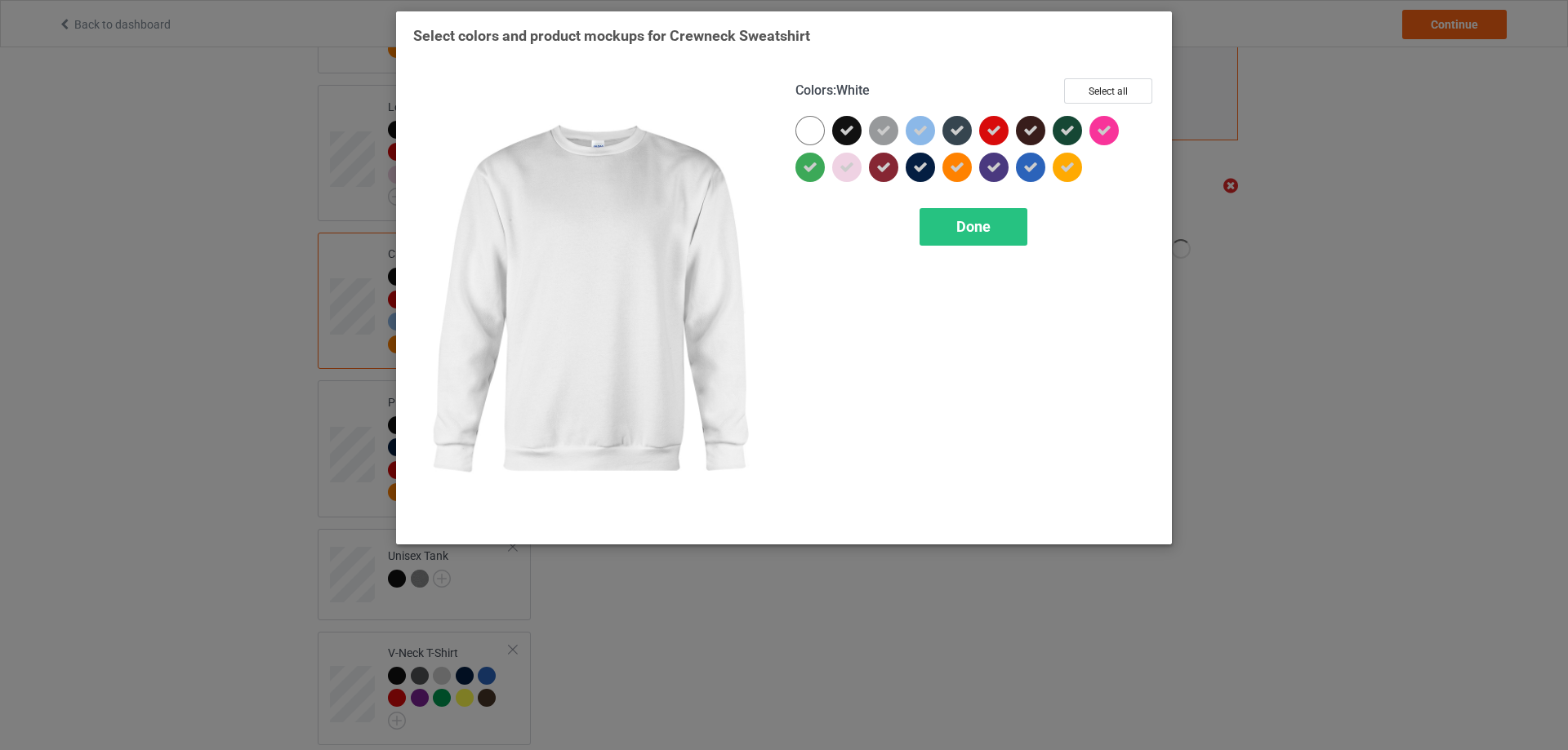
click at [817, 122] on div at bounding box center [809, 131] width 29 height 29
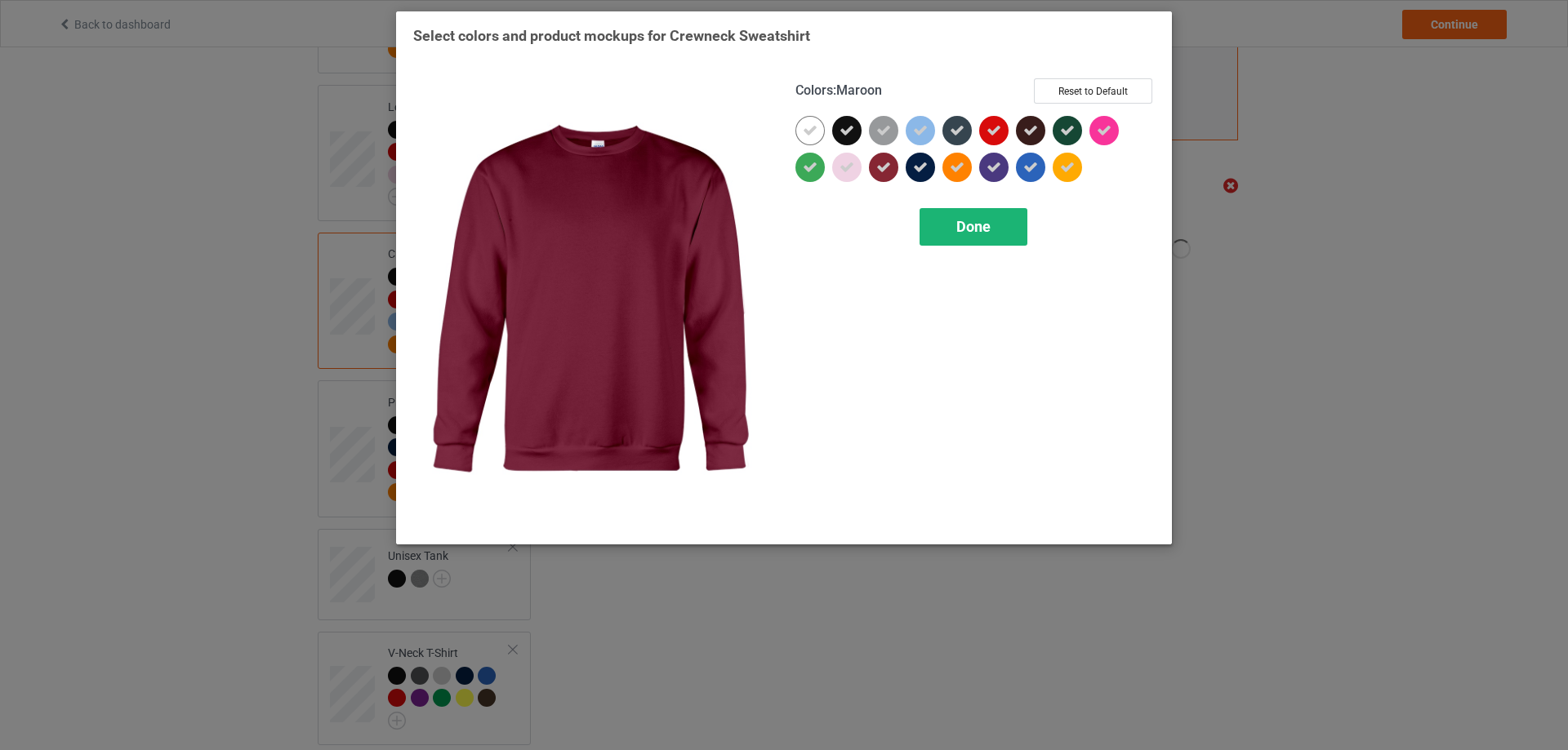
click at [970, 230] on span "Done" at bounding box center [974, 226] width 35 height 17
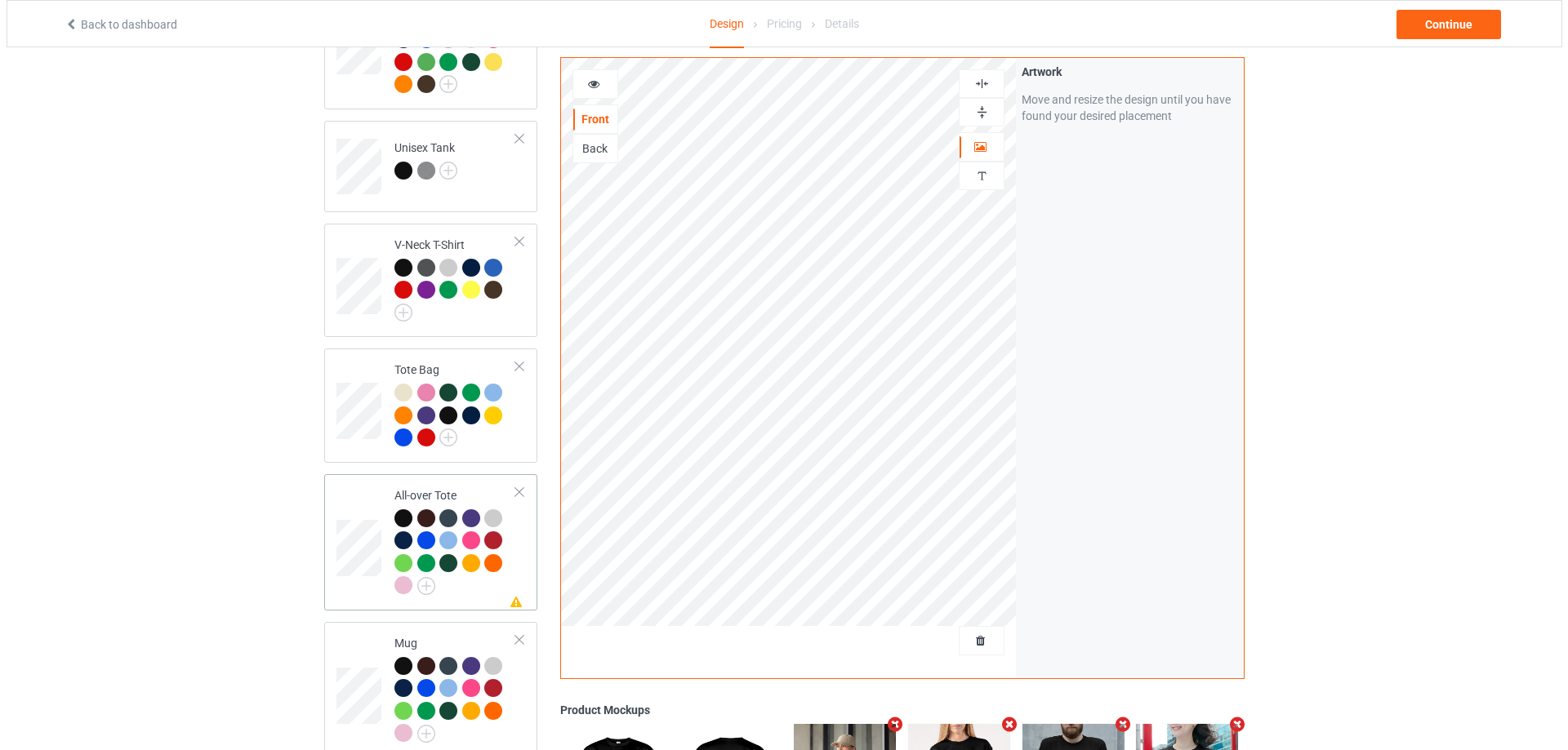
scroll to position [1134, 0]
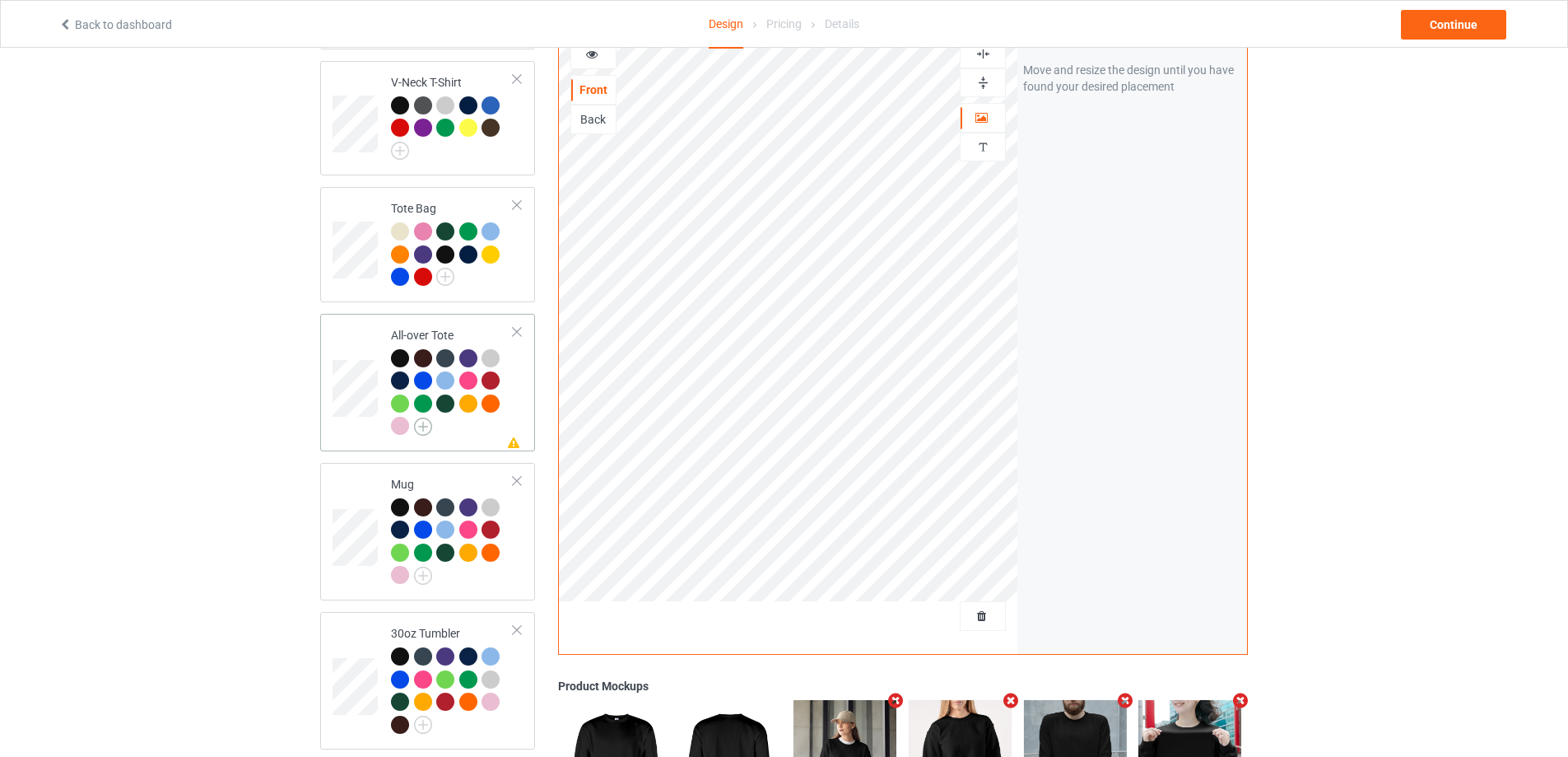
click at [426, 418] on img at bounding box center [423, 427] width 18 height 18
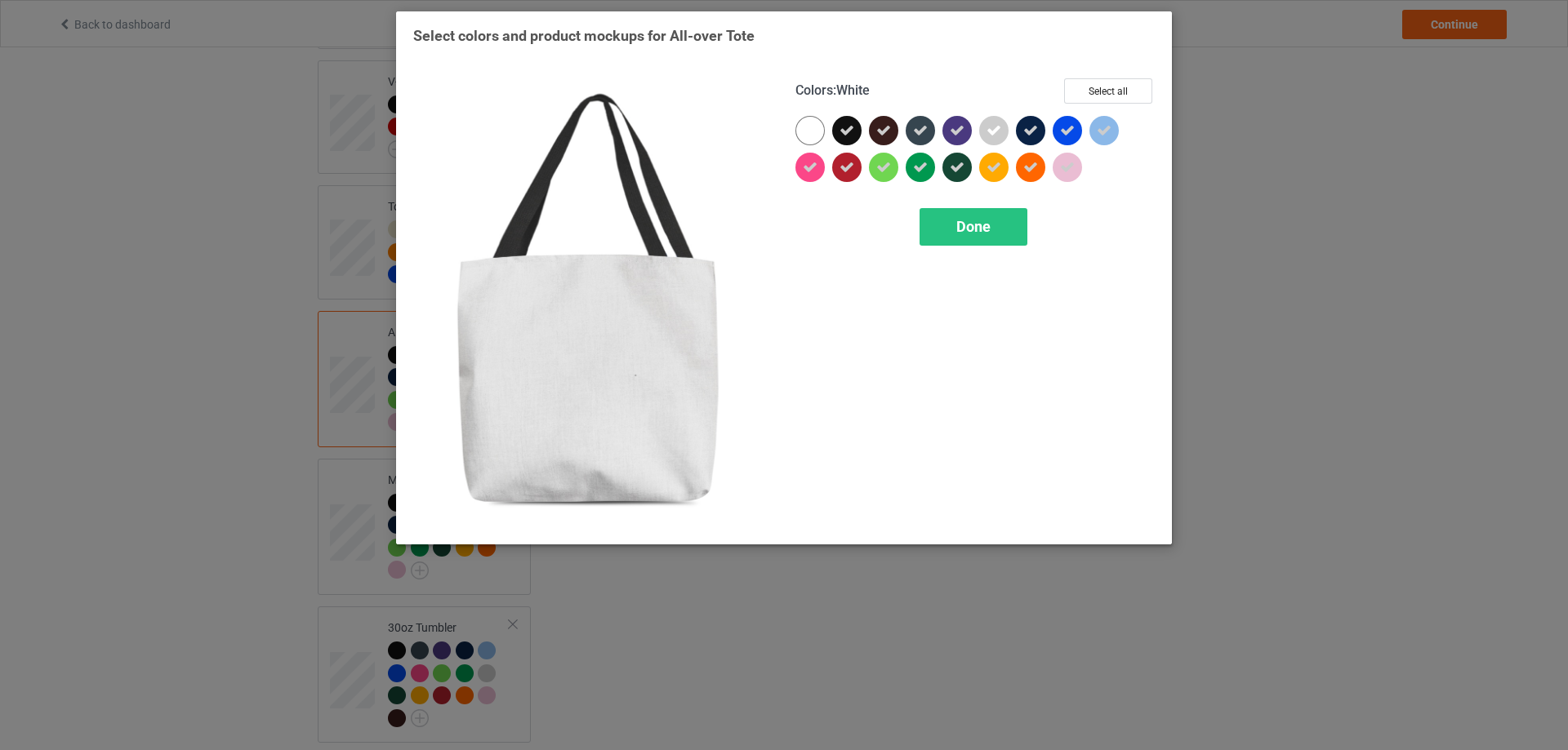
click at [810, 127] on div at bounding box center [809, 131] width 29 height 29
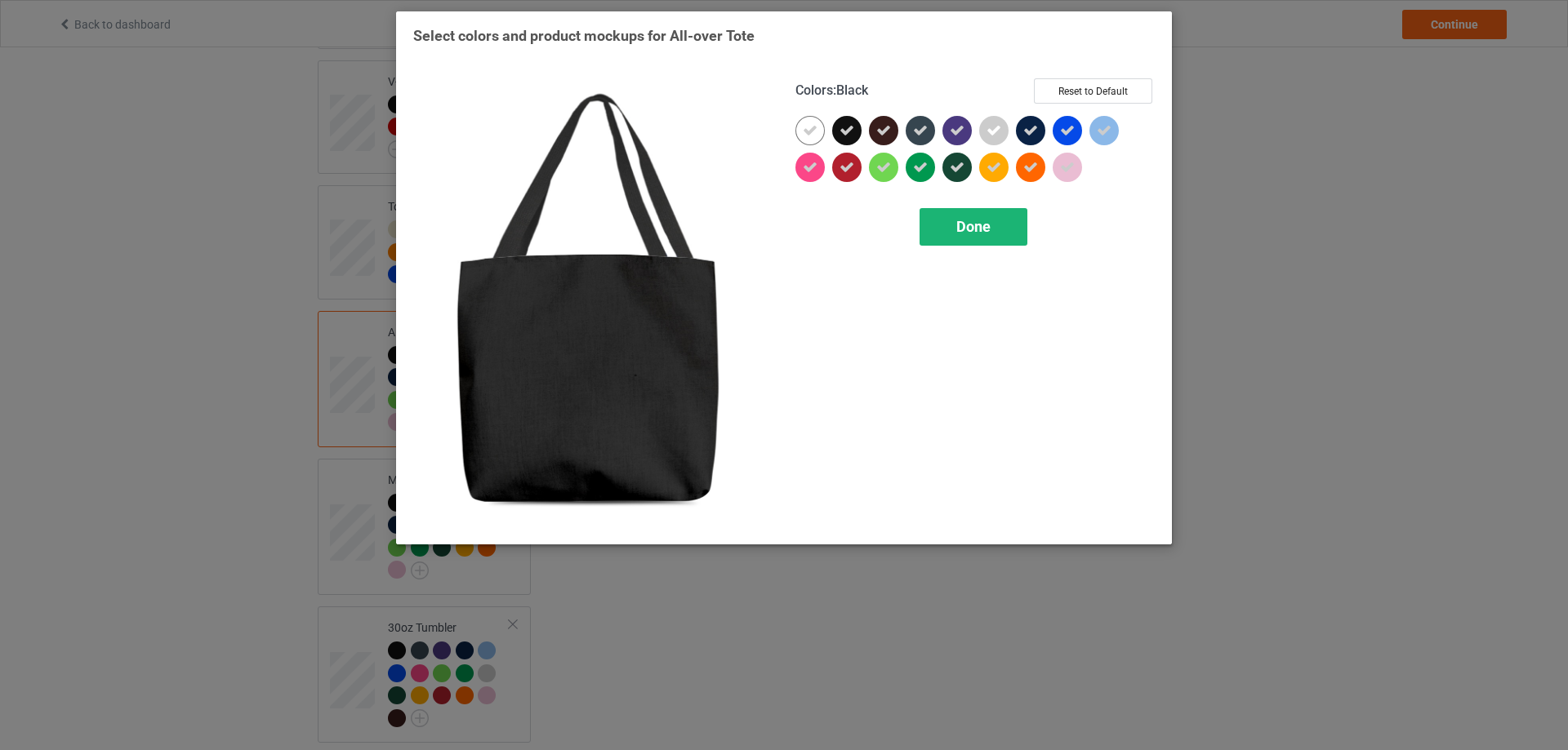
click at [1005, 222] on div "Done" at bounding box center [973, 226] width 108 height 37
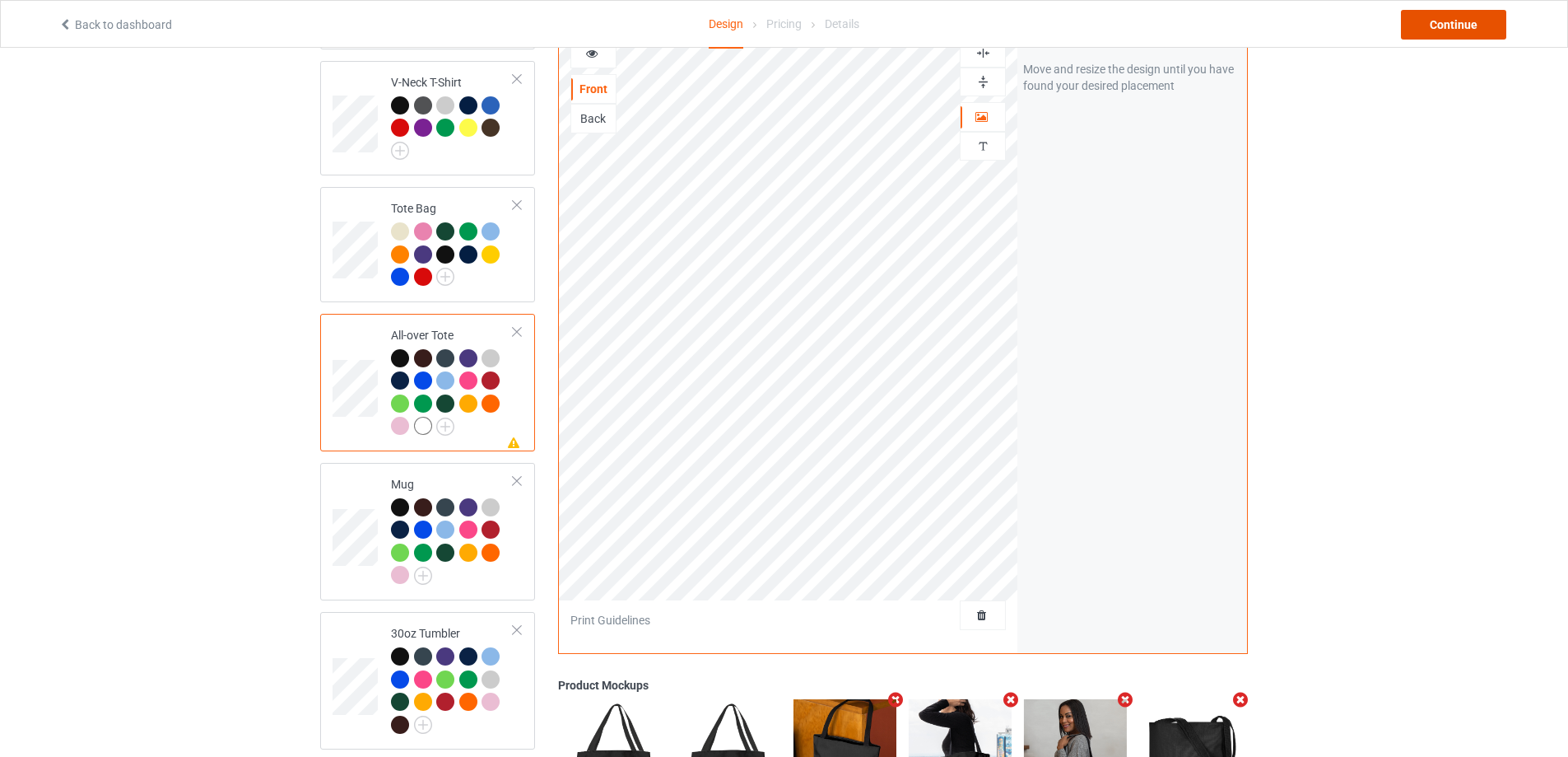
click at [1437, 28] on div "Continue" at bounding box center [1454, 25] width 105 height 29
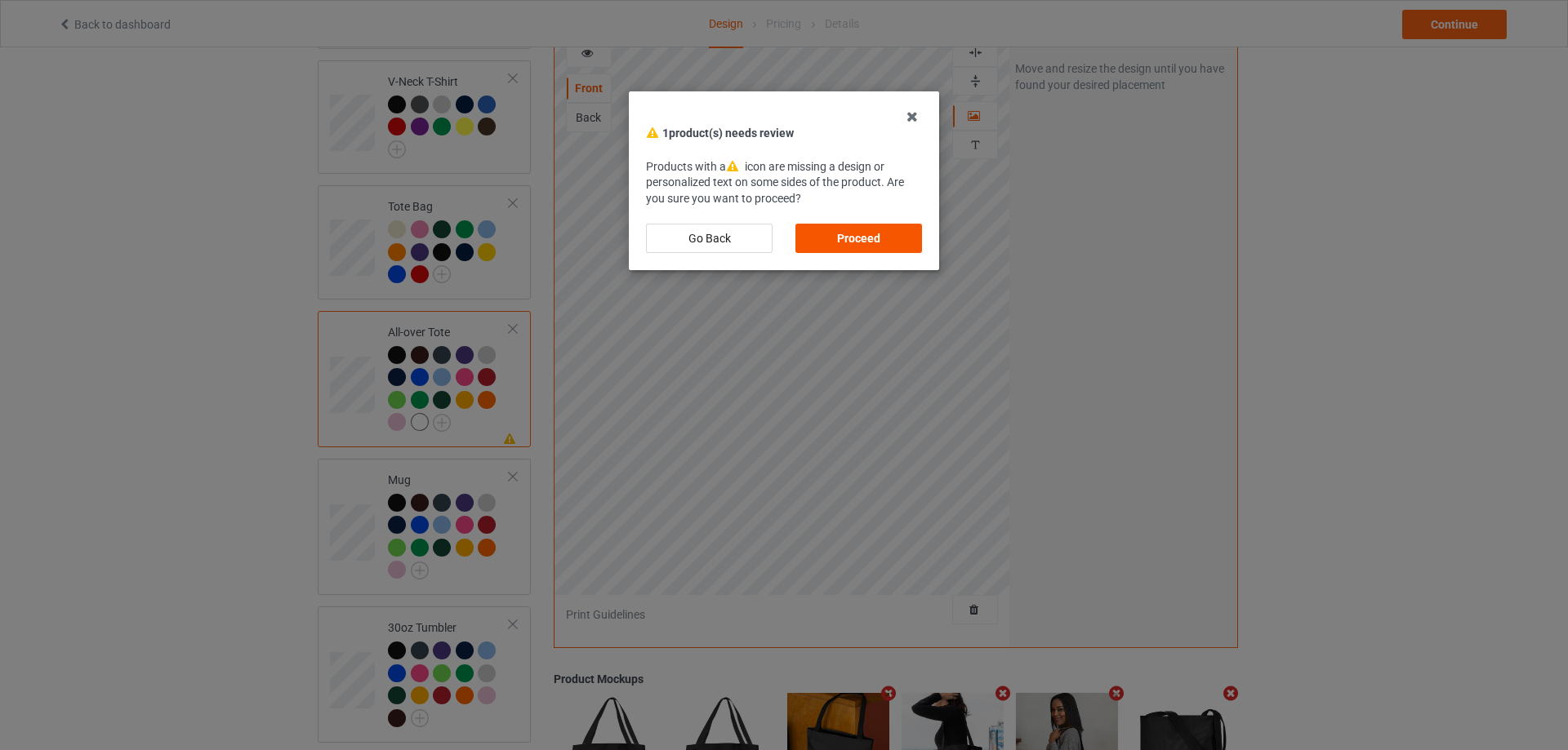
click at [851, 233] on div "Proceed" at bounding box center [858, 238] width 126 height 29
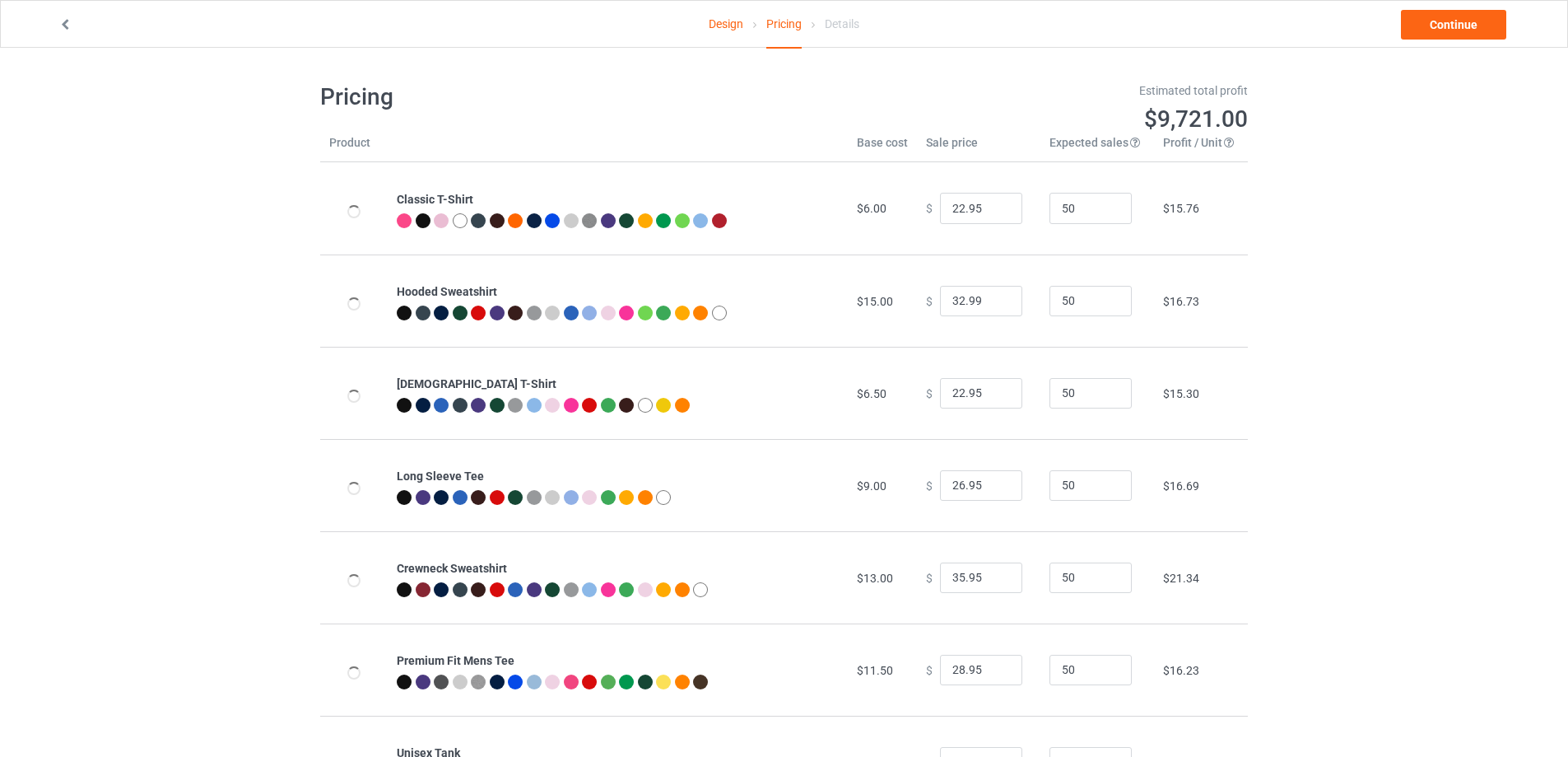
scroll to position [82, 0]
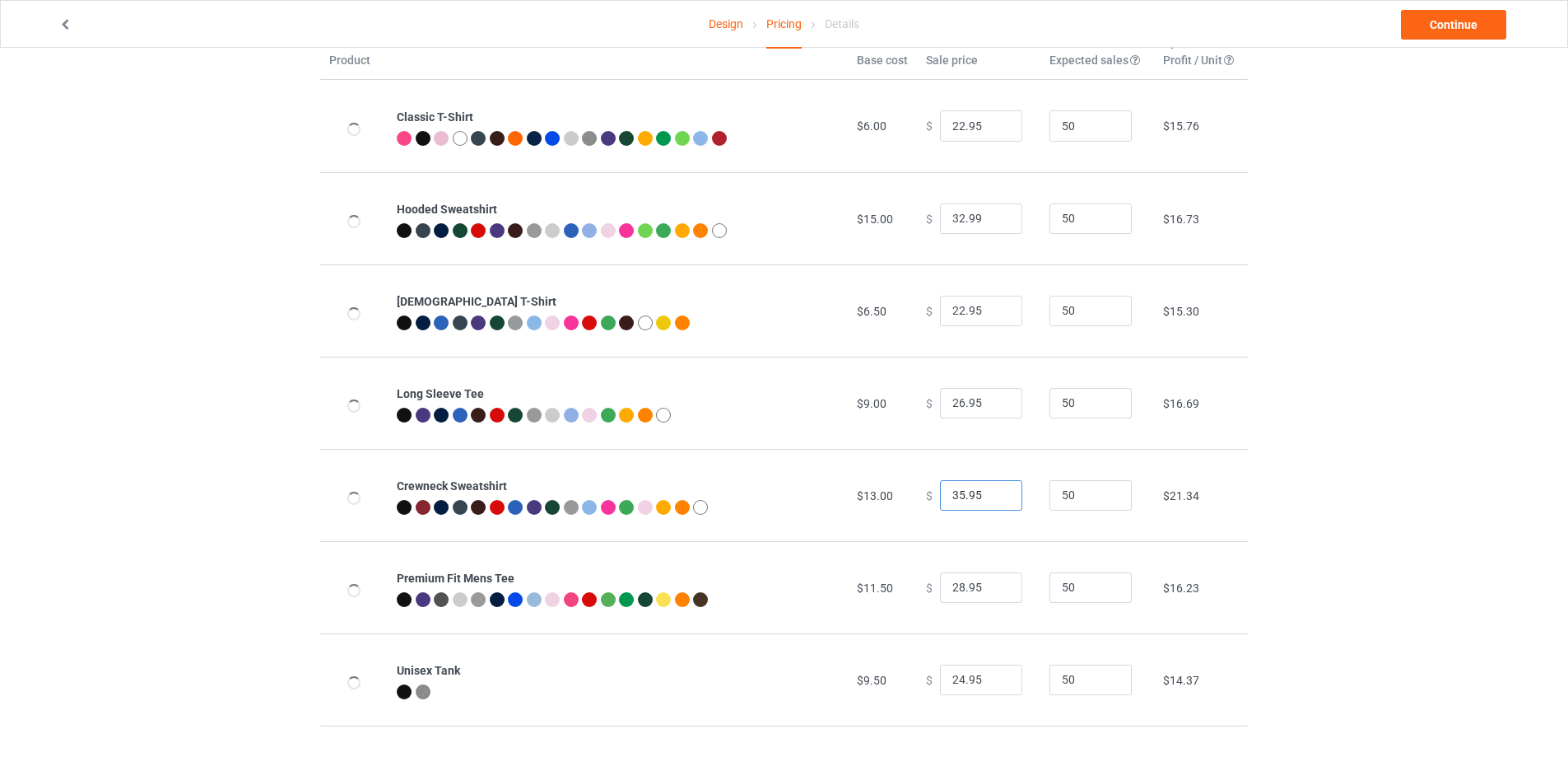
click at [950, 495] on input "35.95" at bounding box center [981, 496] width 82 height 31
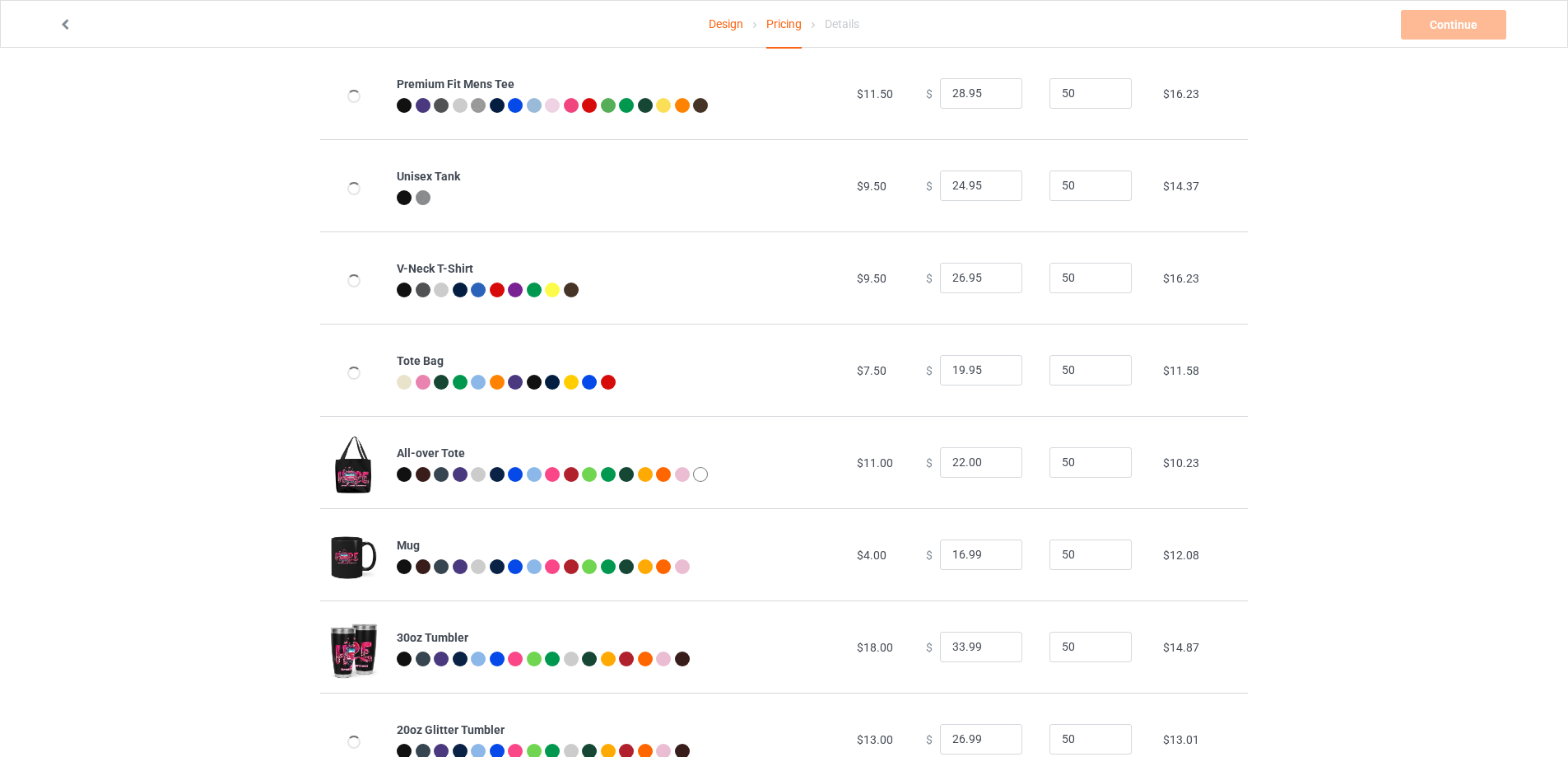
scroll to position [640, 0]
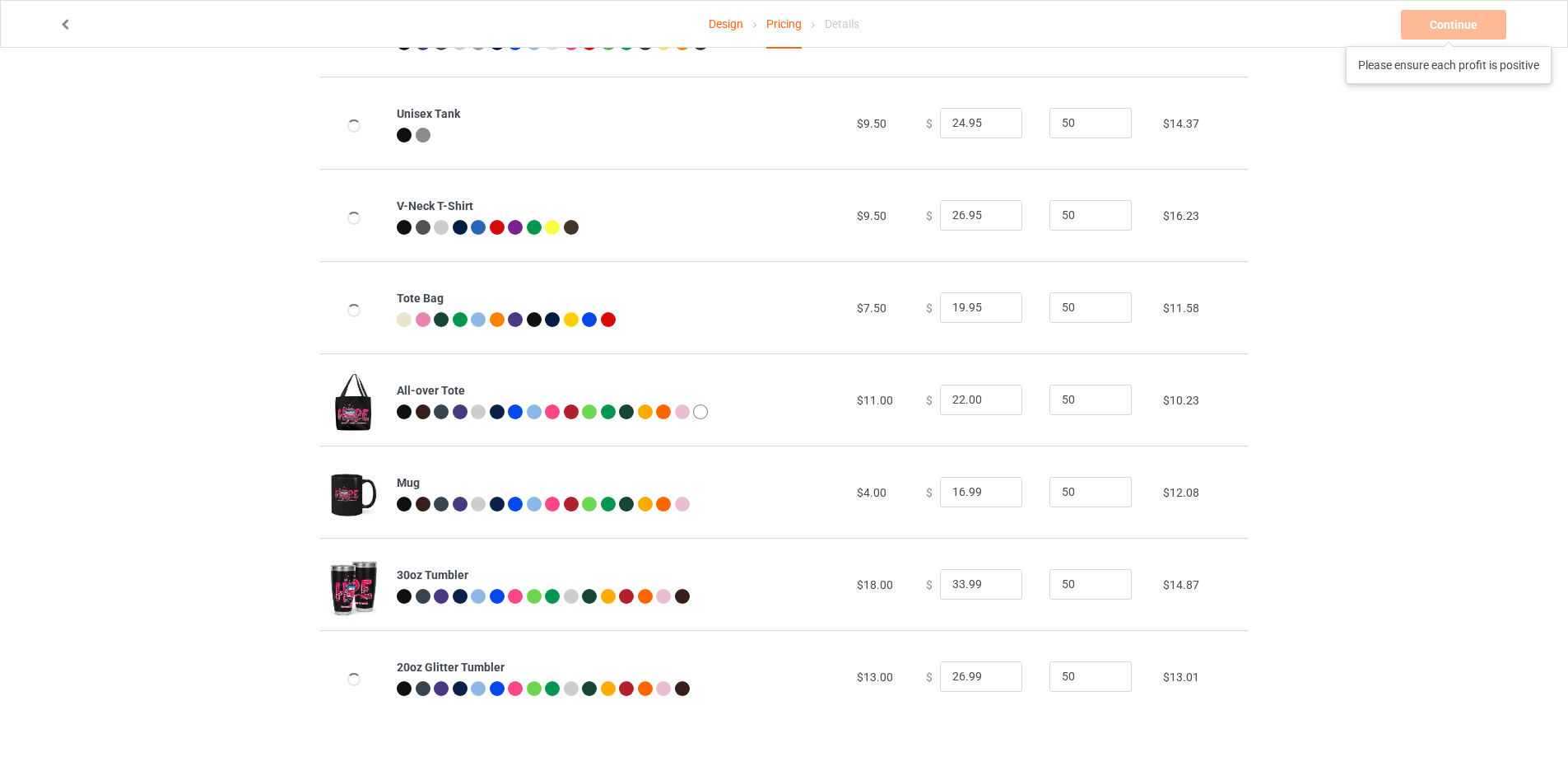
click at [1451, 29] on div "Continue Please ensure each profit is positive" at bounding box center [1455, 25] width 109 height 29
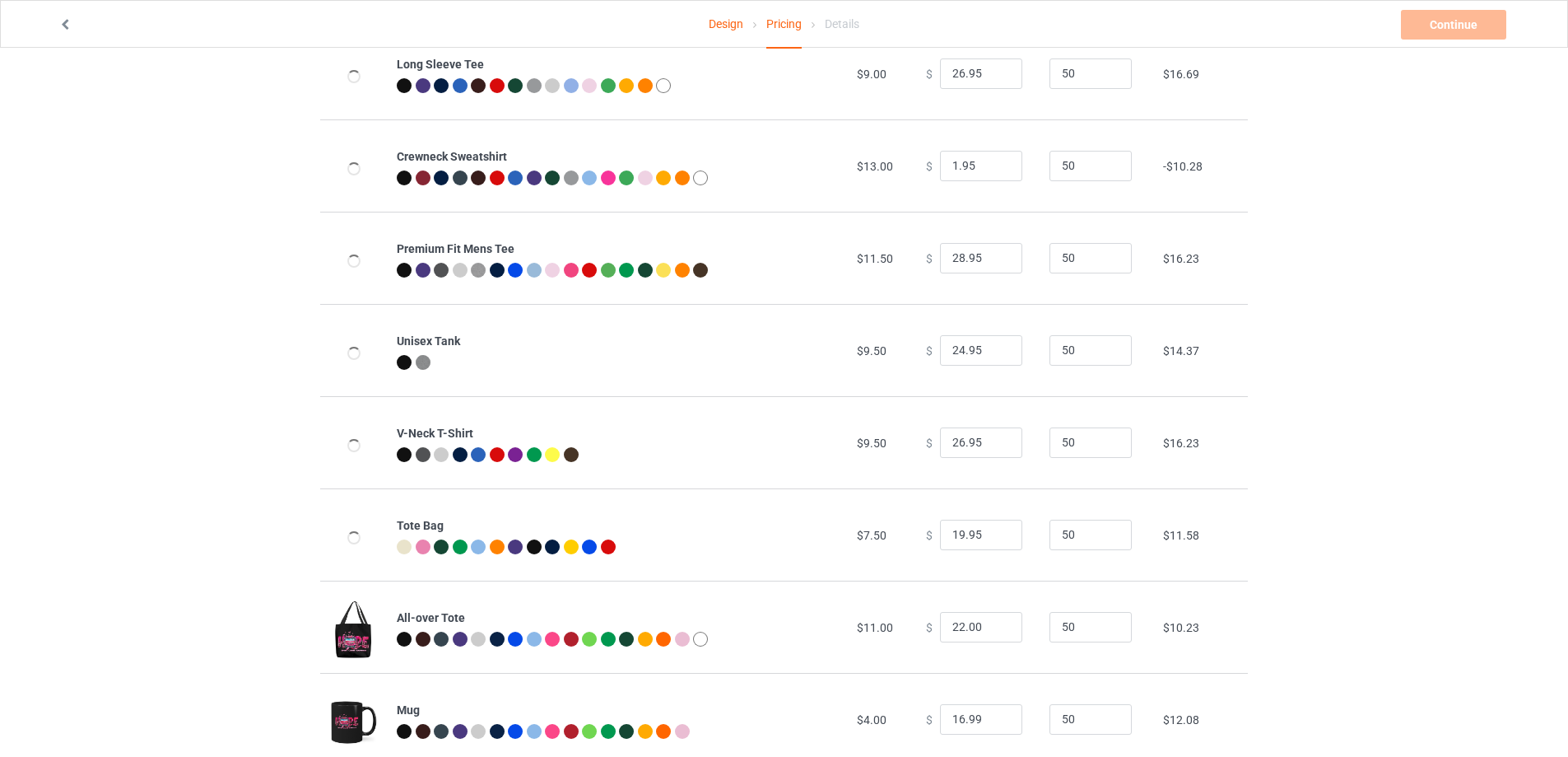
scroll to position [330, 0]
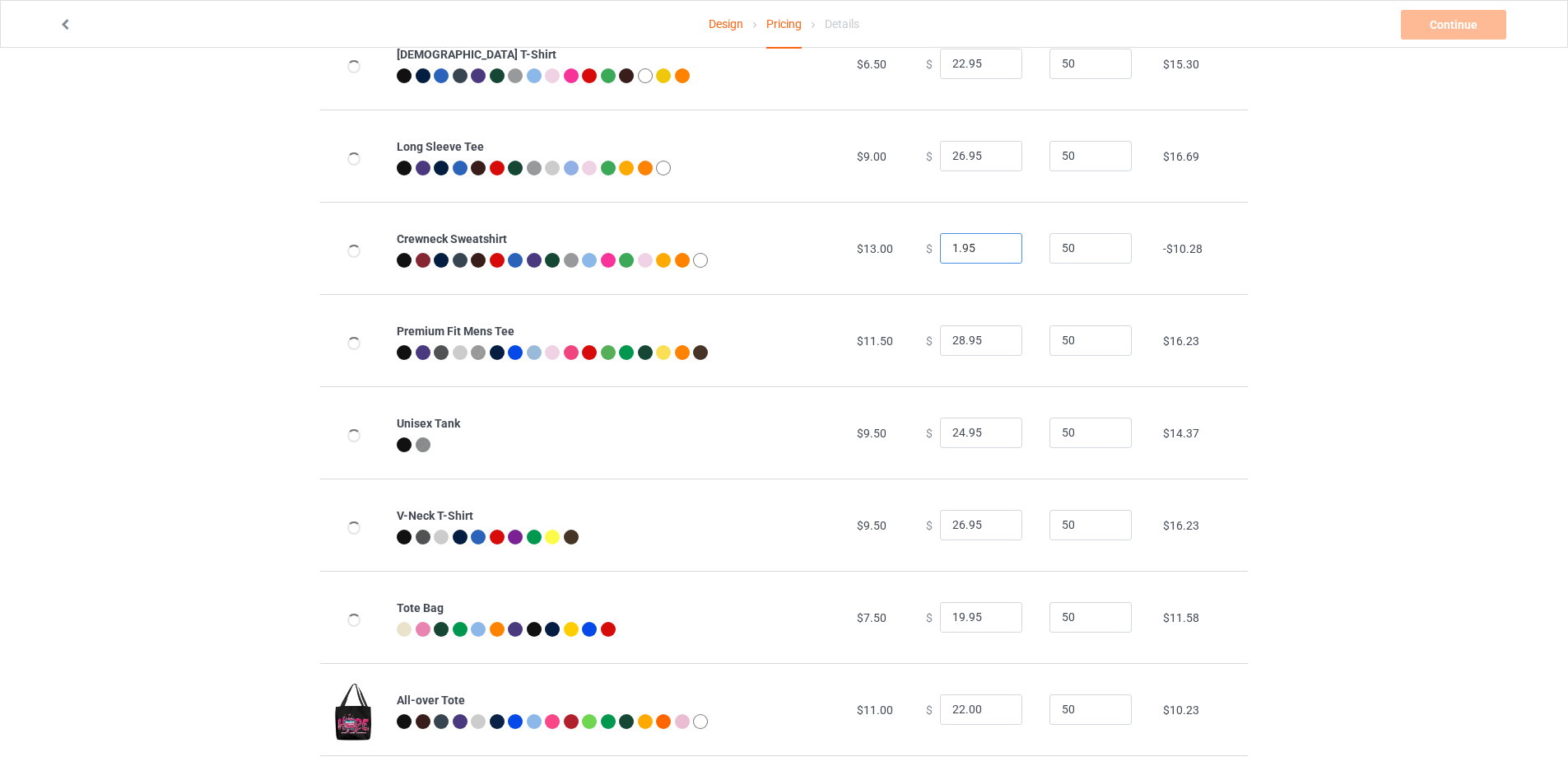
click at [942, 247] on input "1.95" at bounding box center [981, 248] width 82 height 31
type input "31.95"
click at [1449, 22] on link "Continue" at bounding box center [1454, 25] width 105 height 29
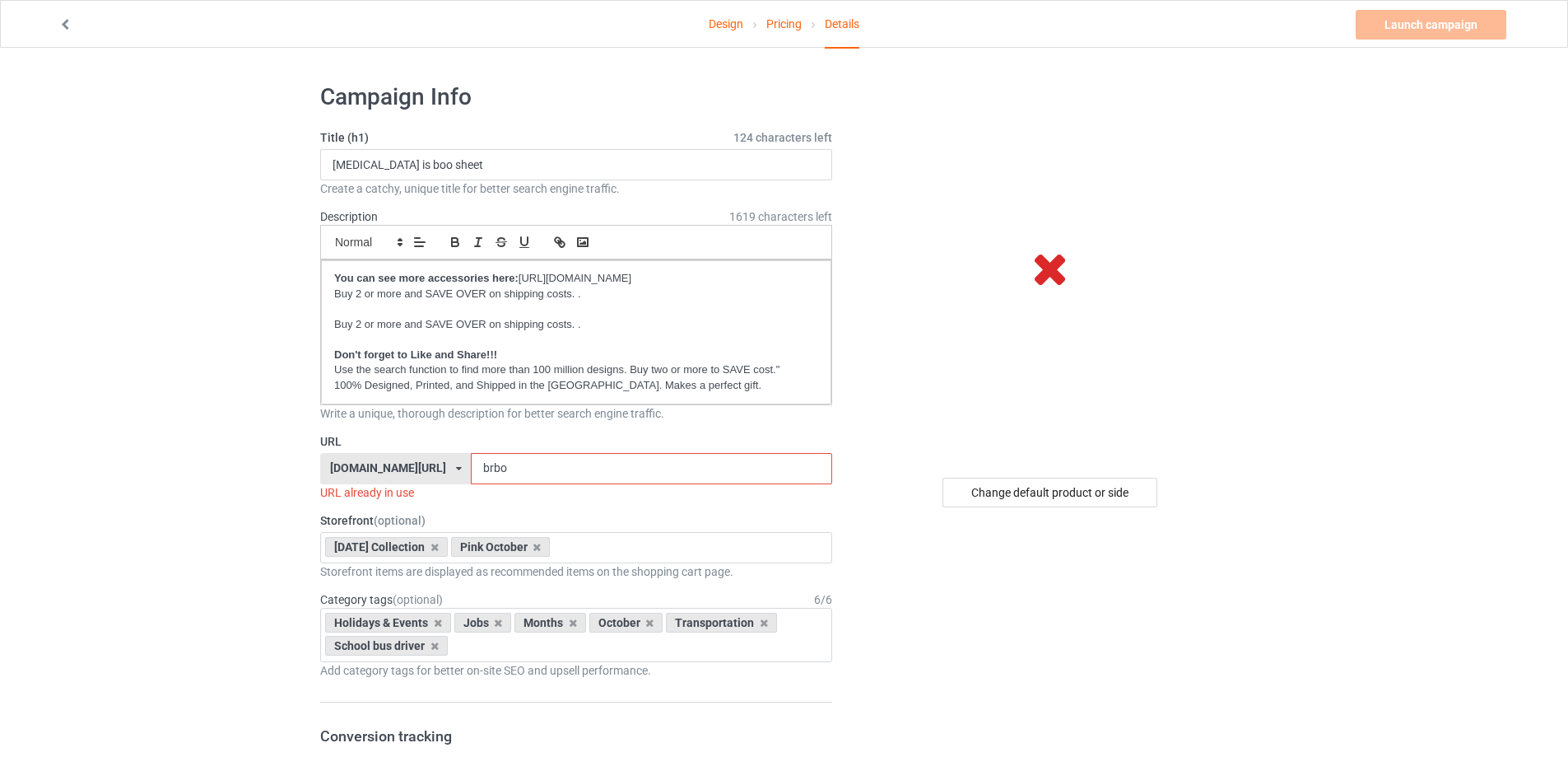
click at [573, 468] on input "brbo" at bounding box center [651, 468] width 361 height 31
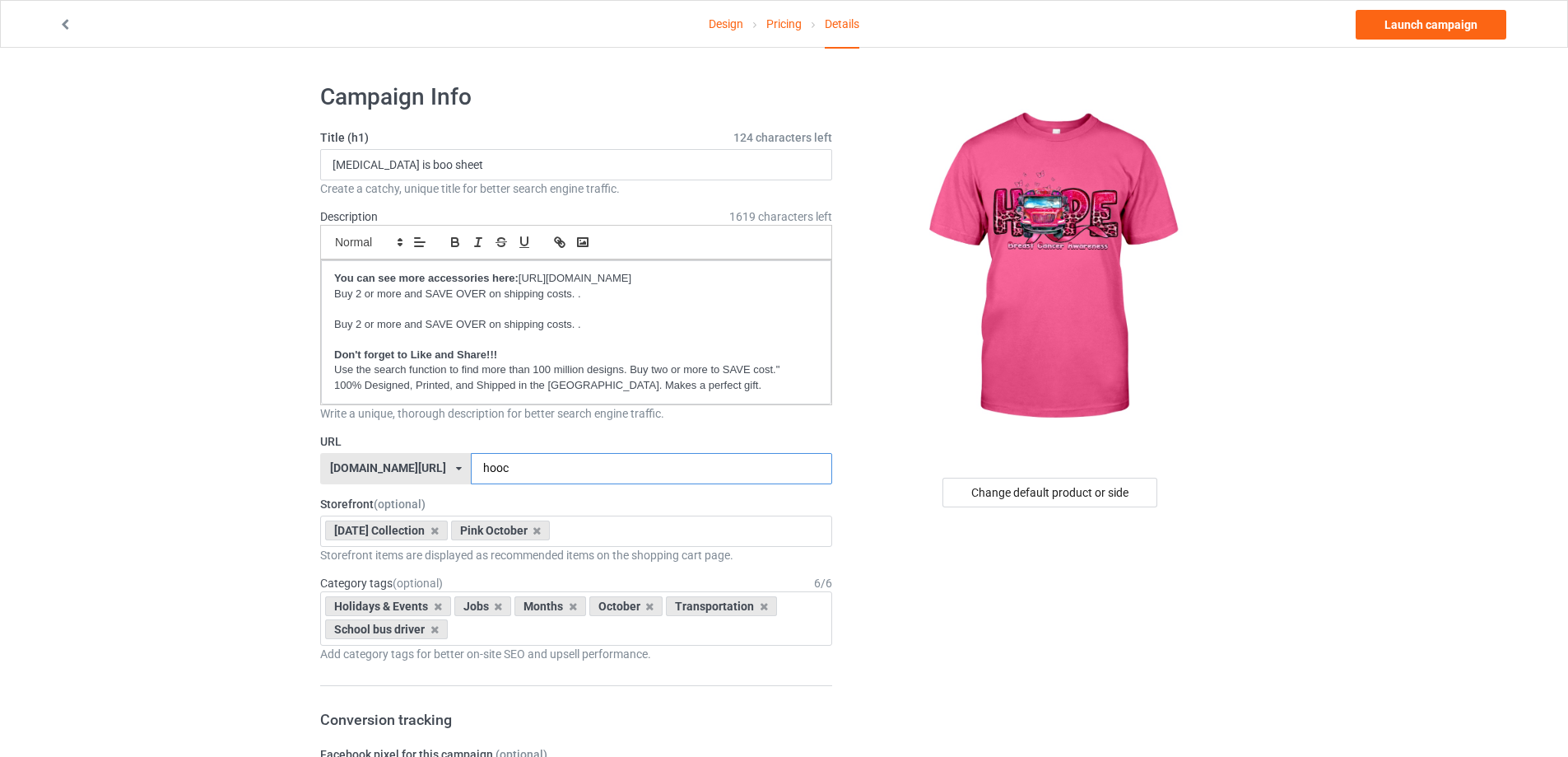
type input "hooc"
click at [482, 162] on input "[MEDICAL_DATA] is boo sheet" at bounding box center [576, 165] width 512 height 31
paste input "[MEDICAL_DATA] Awareness Month"
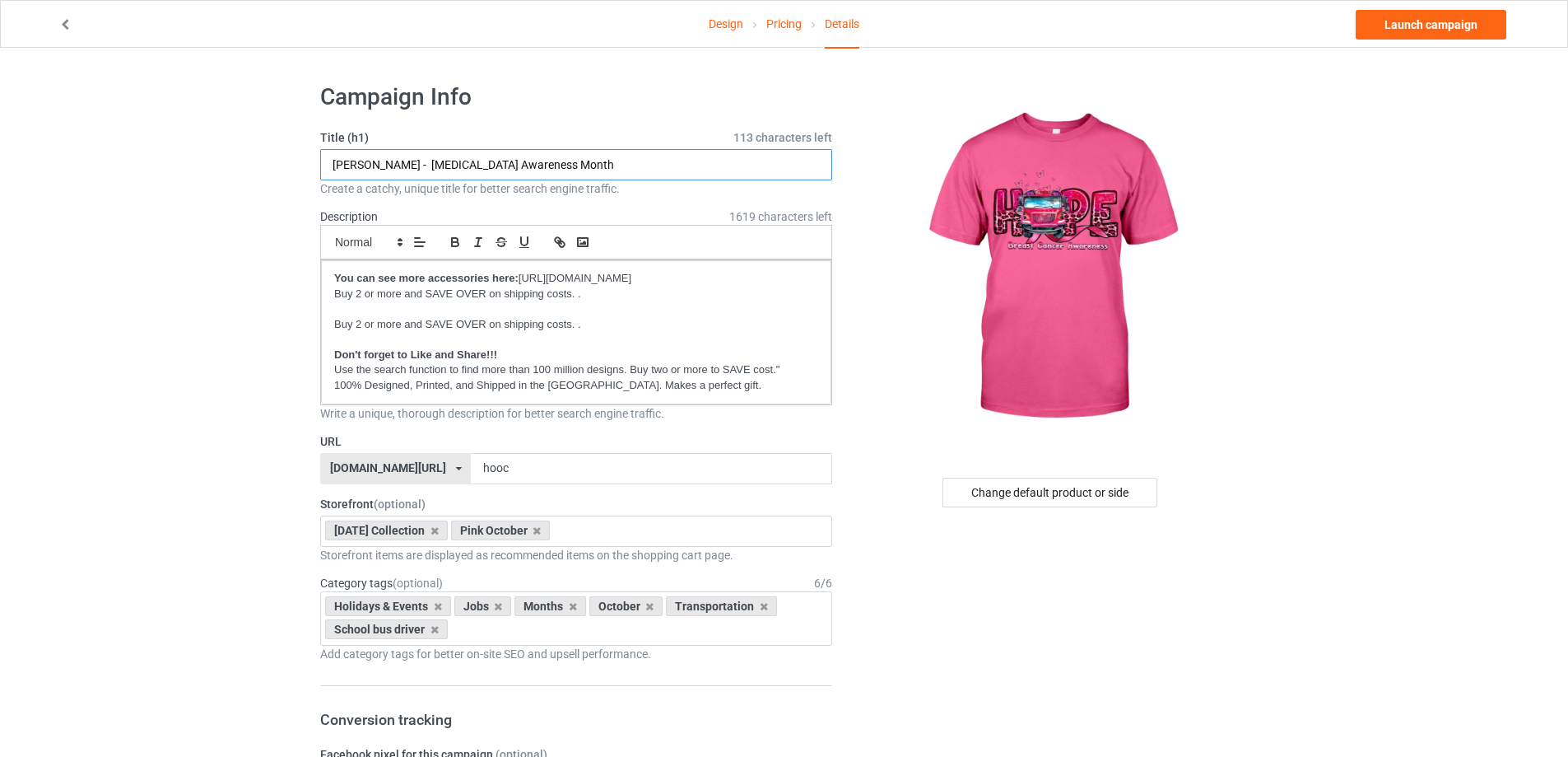
click at [327, 166] on input "[PERSON_NAME] - [MEDICAL_DATA] Awareness Month" at bounding box center [576, 165] width 512 height 31
click at [508, 163] on input "Hope - [MEDICAL_DATA] Awareness Month" at bounding box center [576, 165] width 512 height 31
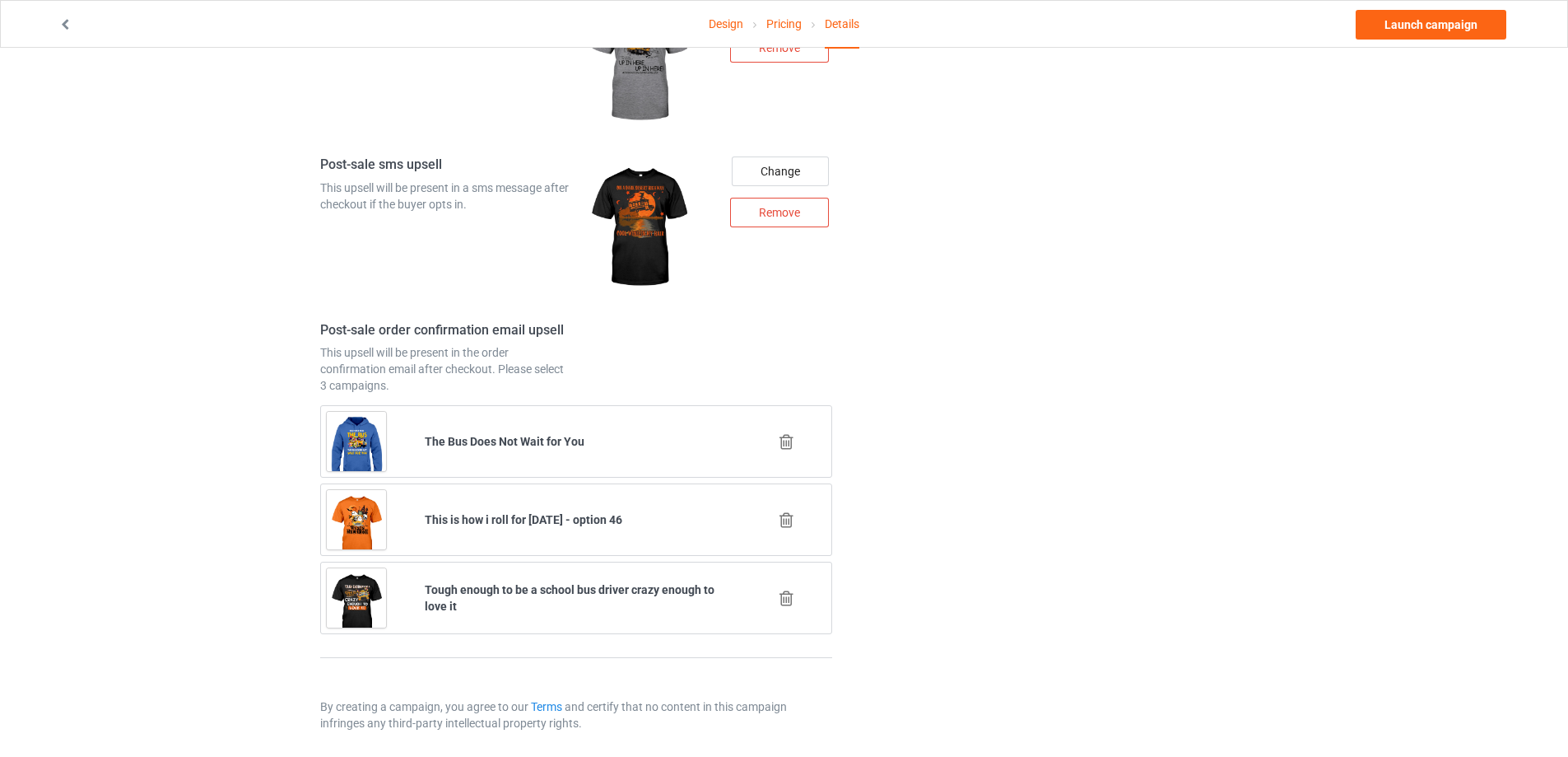
scroll to position [2068, 0]
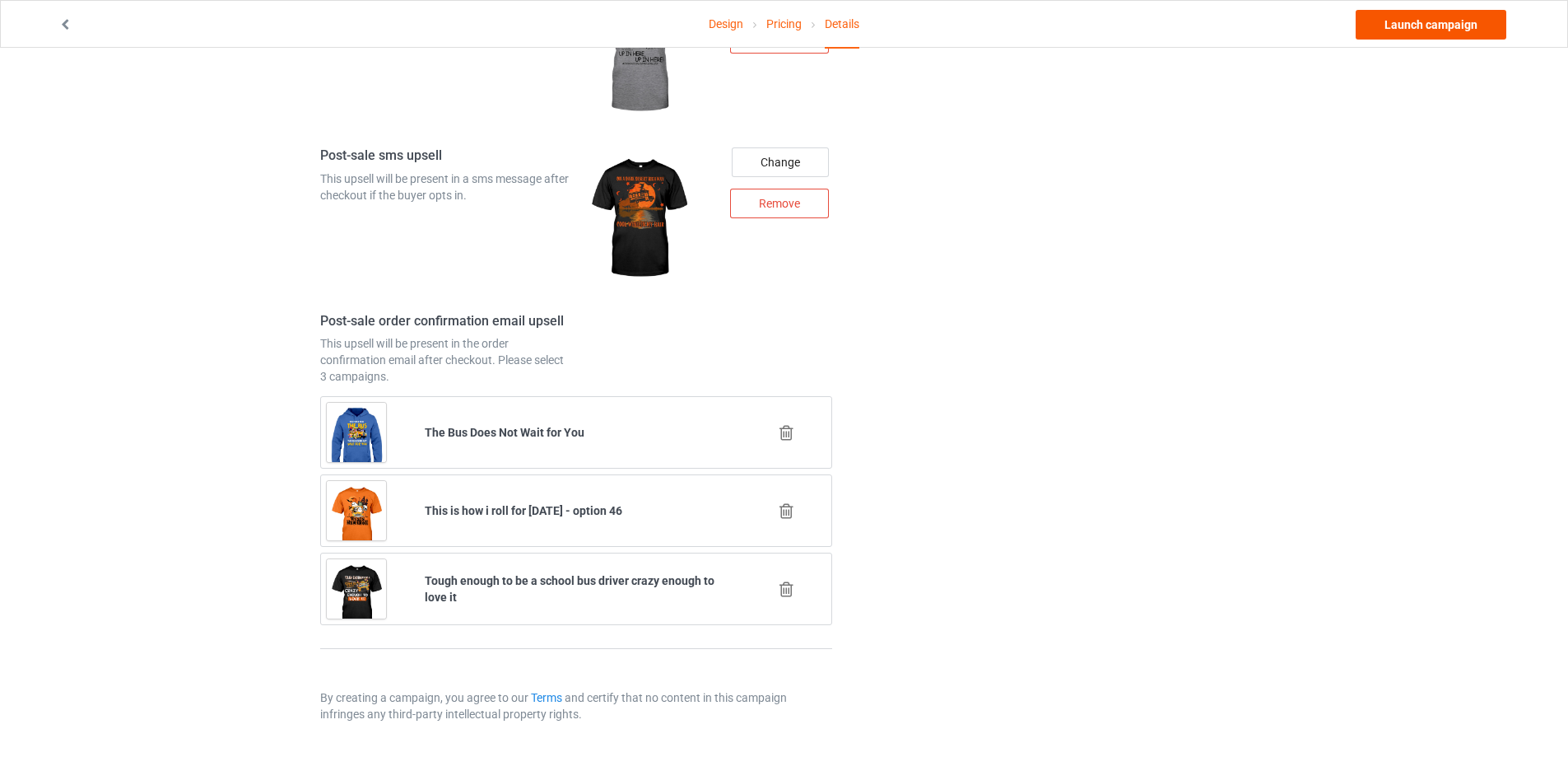
type input "Hope - [MEDICAL_DATA] Awareness"
click at [1415, 18] on link "Launch campaign" at bounding box center [1431, 25] width 150 height 29
